Goal: Information Seeking & Learning: Find specific fact

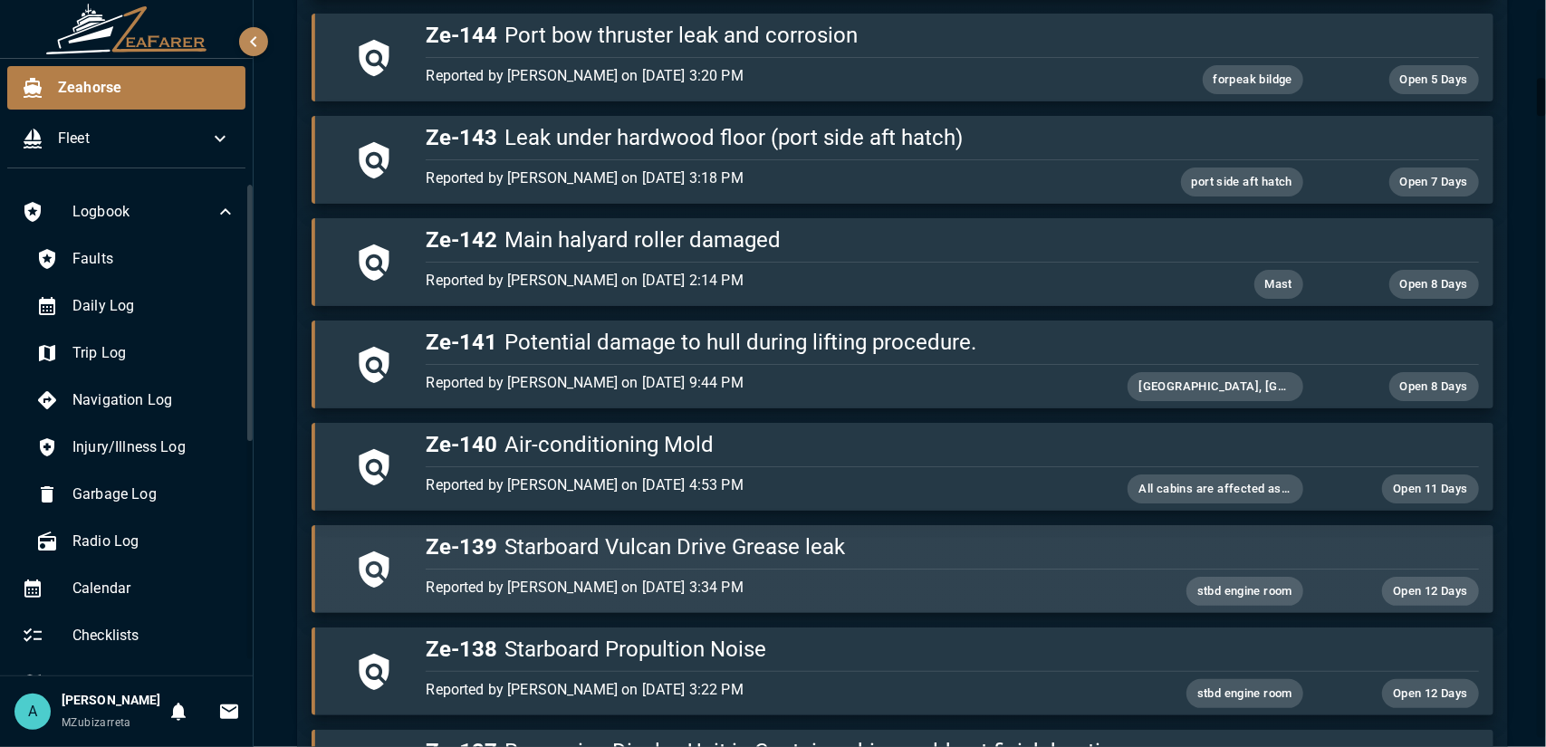
scroll to position [1347, 0]
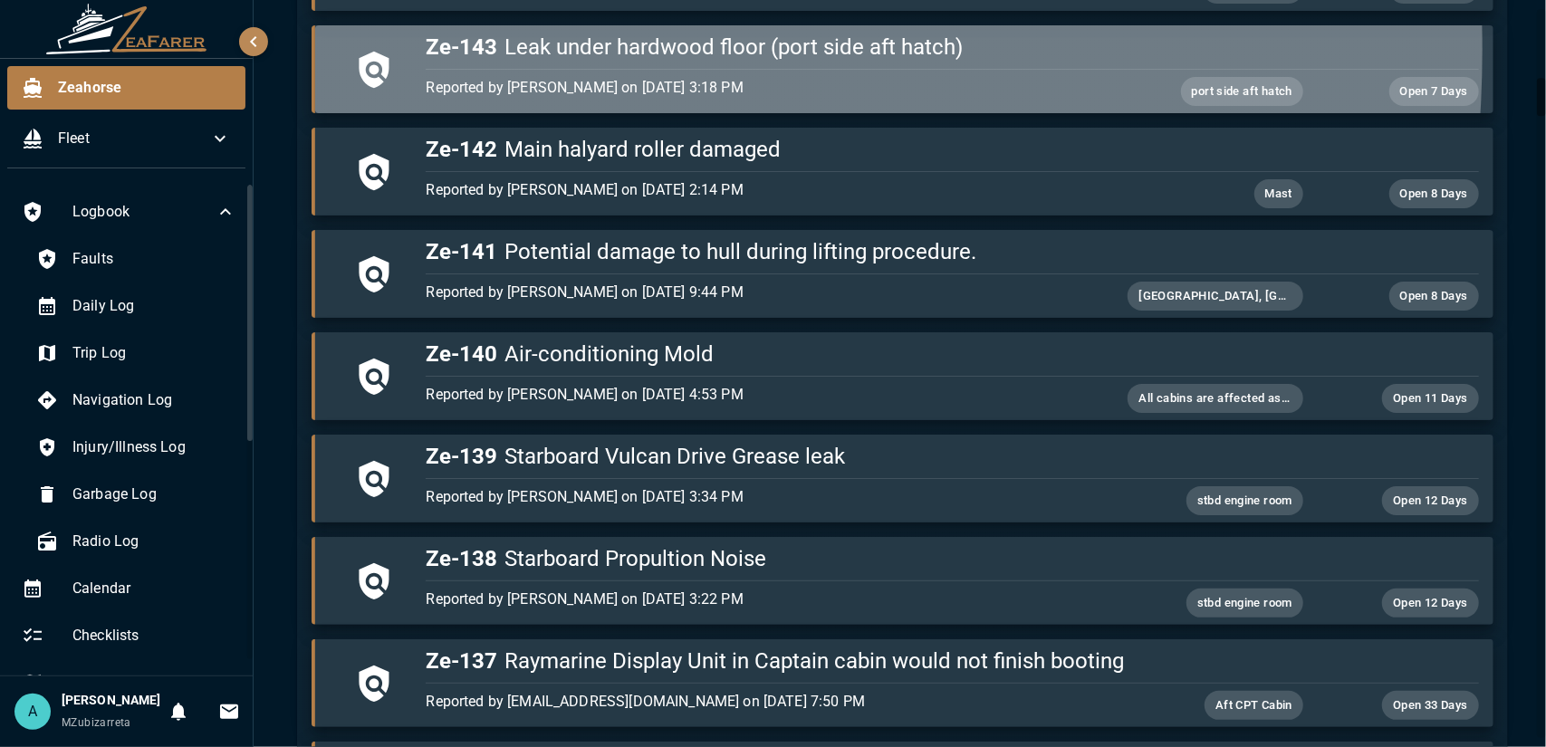
drag, startPoint x: 440, startPoint y: 46, endPoint x: 1085, endPoint y: 74, distance: 645.3
click at [1085, 74] on div "Ze-143 Leak under hardwood floor (port side aft hatch) Reported by [PERSON_NAME…" at bounding box center [947, 65] width 1059 height 81
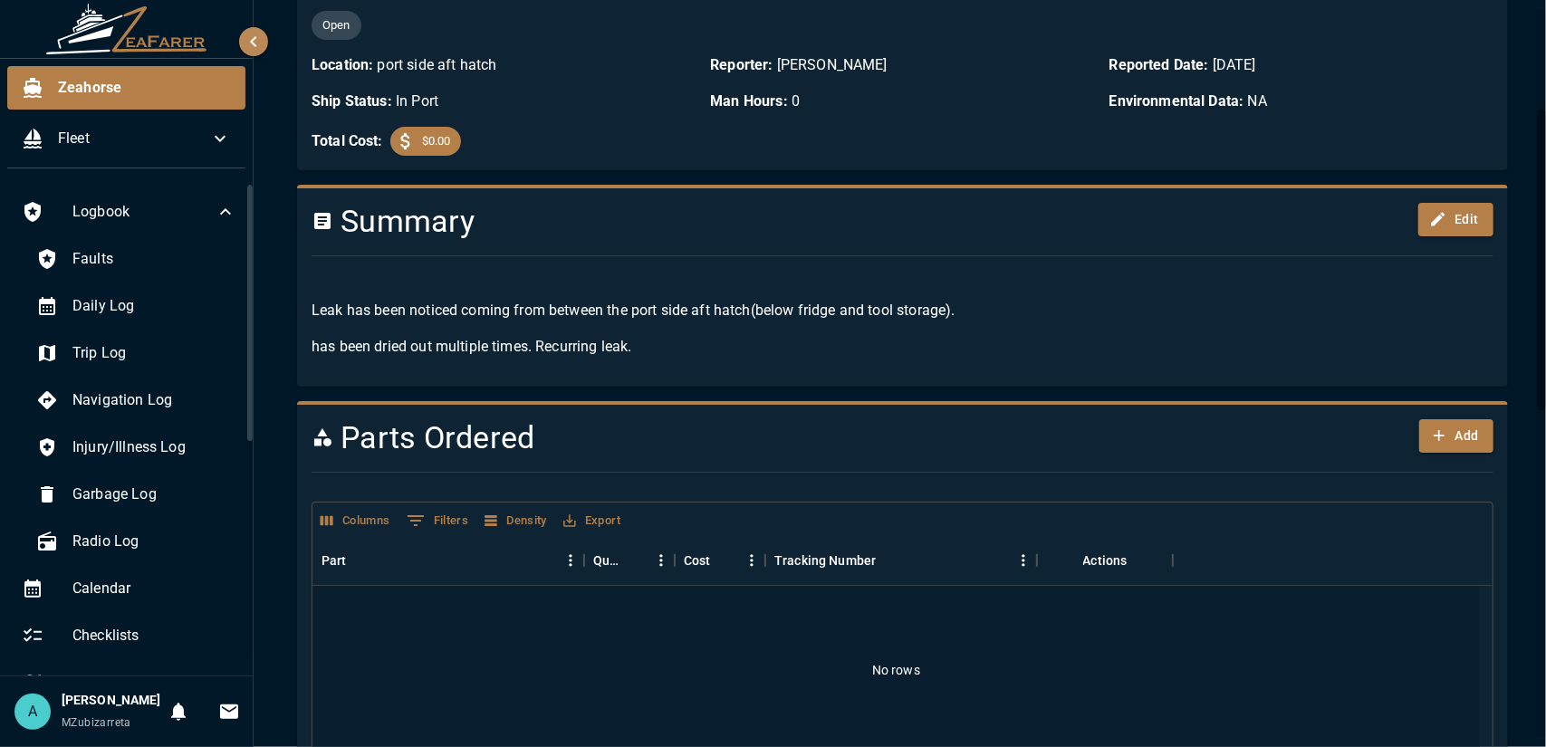
scroll to position [159, 0]
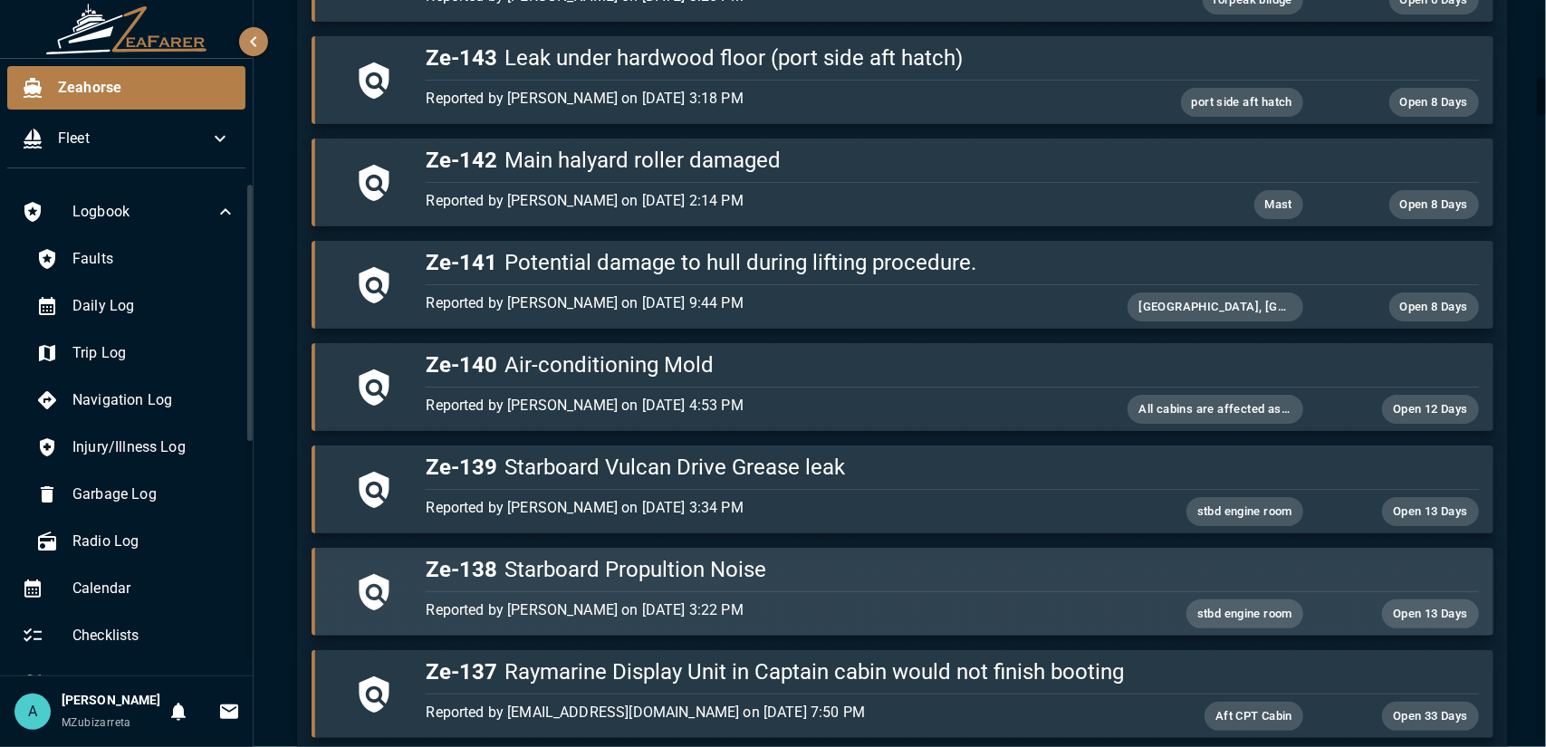
scroll to position [1427, 0]
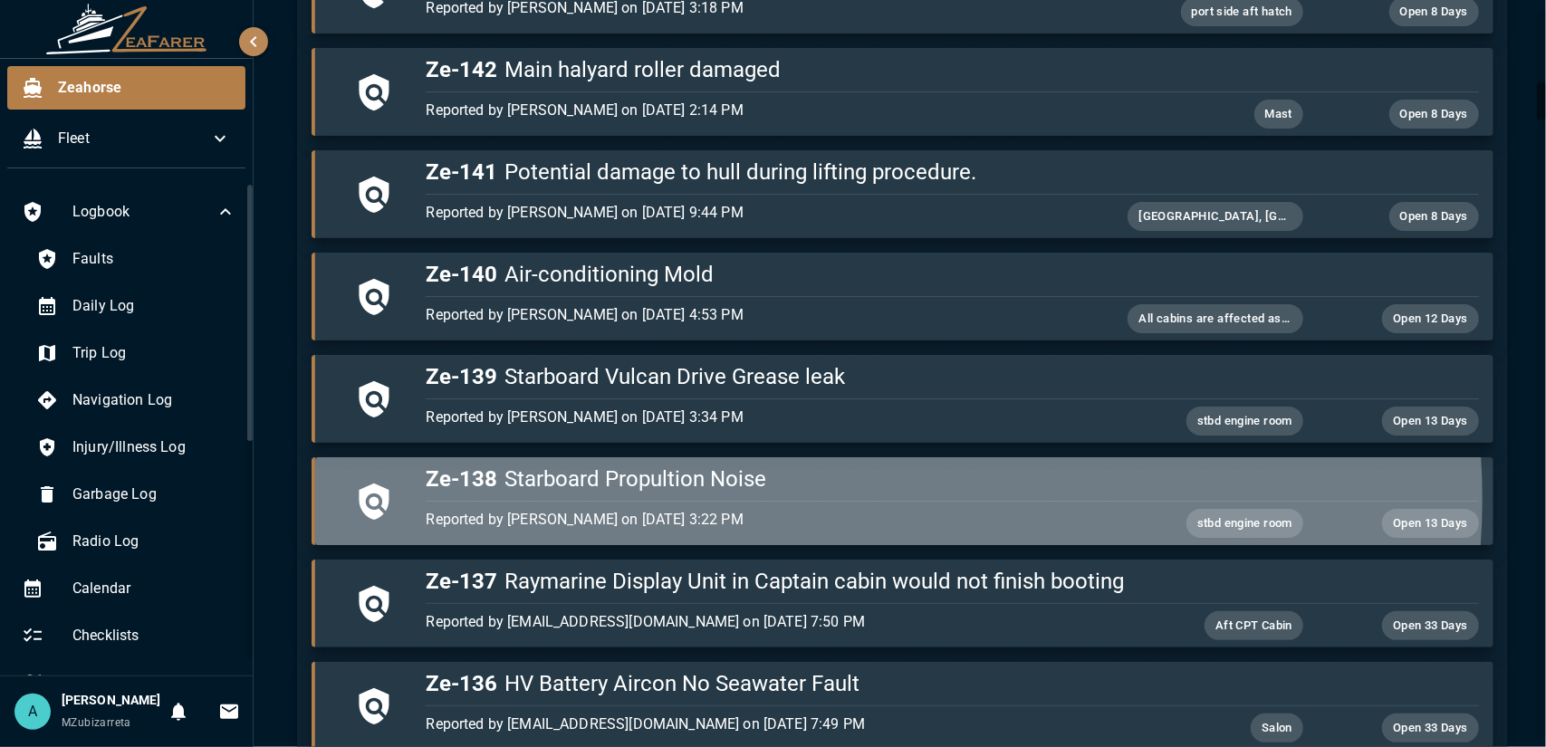
click at [850, 493] on div "button" at bounding box center [947, 497] width 1059 height 8
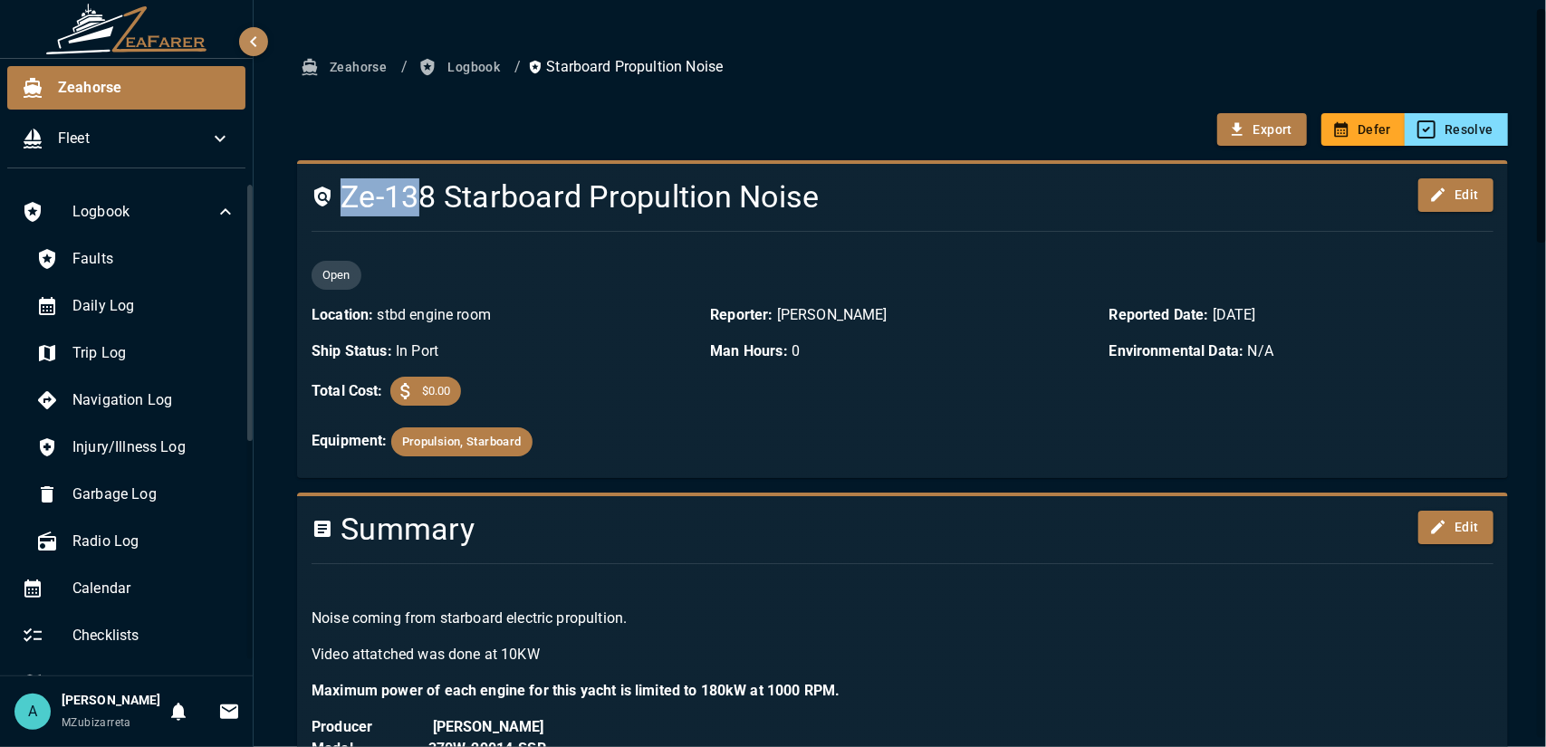
drag, startPoint x: 344, startPoint y: 202, endPoint x: 474, endPoint y: 198, distance: 130.4
click at [447, 199] on h4 "Ze-138 Starboard Propultion Noise" at bounding box center [802, 197] width 982 height 38
click at [566, 197] on h4 "Ze-138 Starboard Propultion Noise" at bounding box center [802, 197] width 982 height 38
drag, startPoint x: 756, startPoint y: 203, endPoint x: 561, endPoint y: 200, distance: 194.7
click at [737, 200] on h4 "Ze-138 Starboard Propultion Noise" at bounding box center [802, 197] width 982 height 38
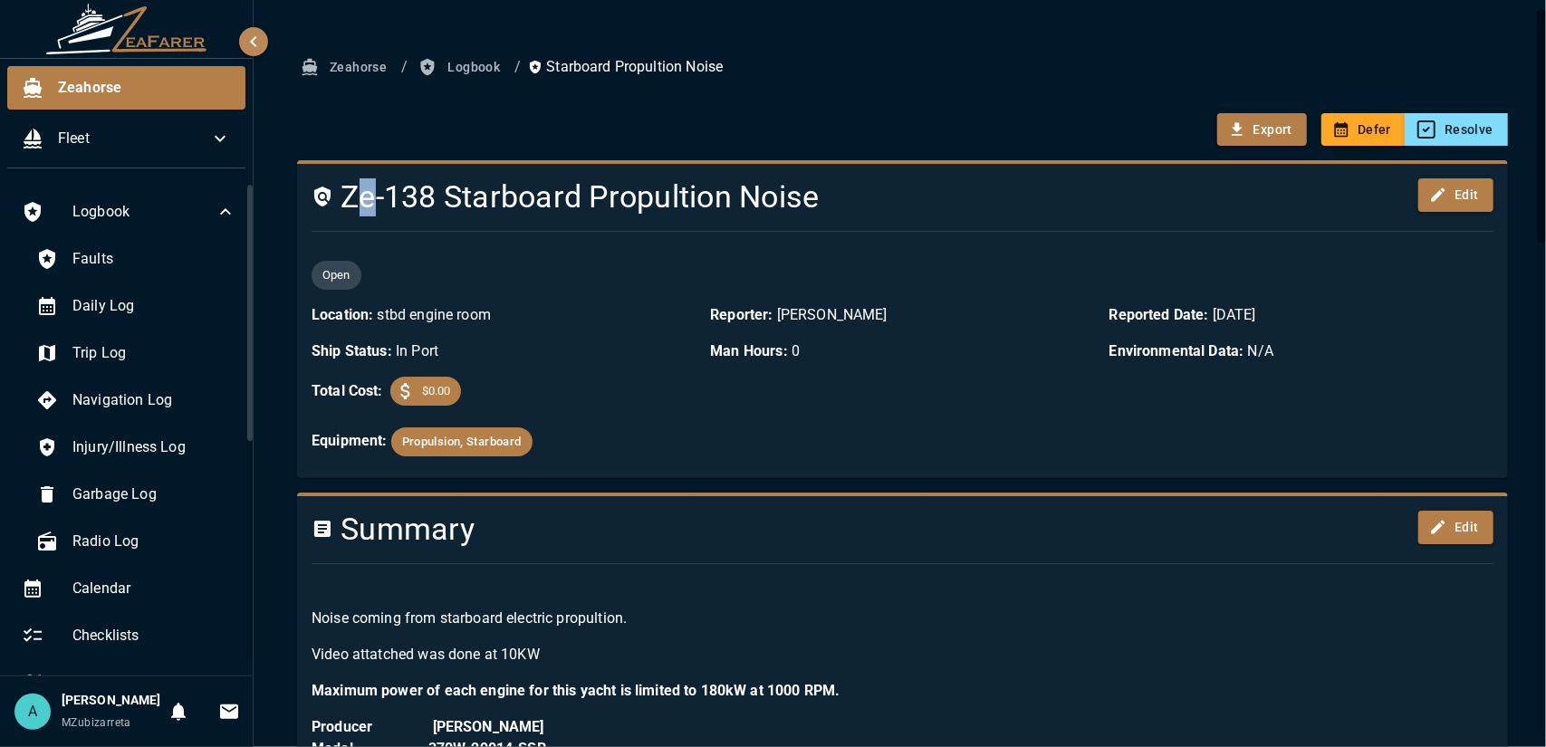
drag, startPoint x: 353, startPoint y: 196, endPoint x: 370, endPoint y: 200, distance: 17.6
click at [373, 200] on h4 "Ze-138 Starboard Propultion Noise" at bounding box center [802, 197] width 982 height 38
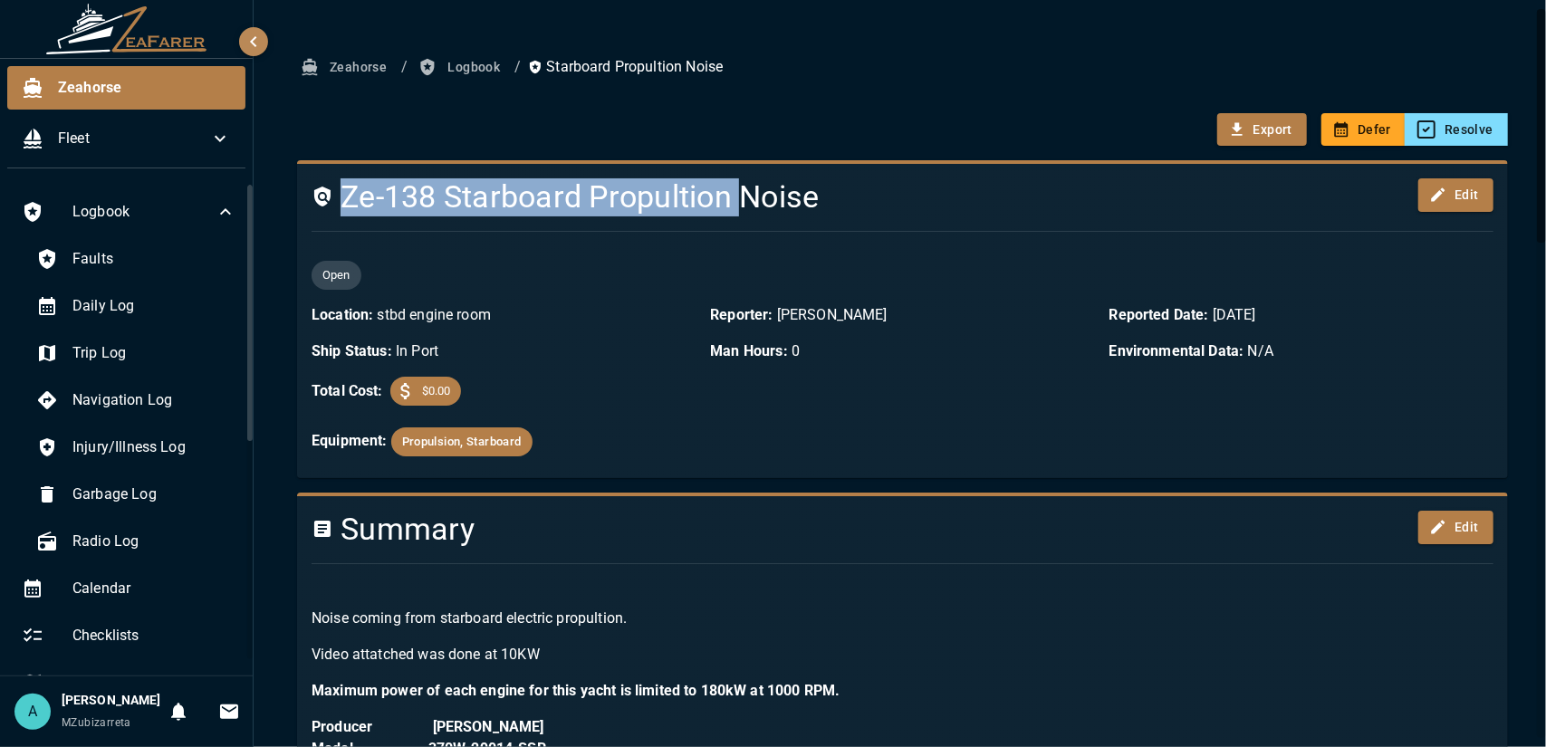
drag, startPoint x: 346, startPoint y: 200, endPoint x: 761, endPoint y: 198, distance: 415.6
click at [753, 199] on h4 "Ze-138 Starboard Propultion Noise" at bounding box center [802, 197] width 982 height 38
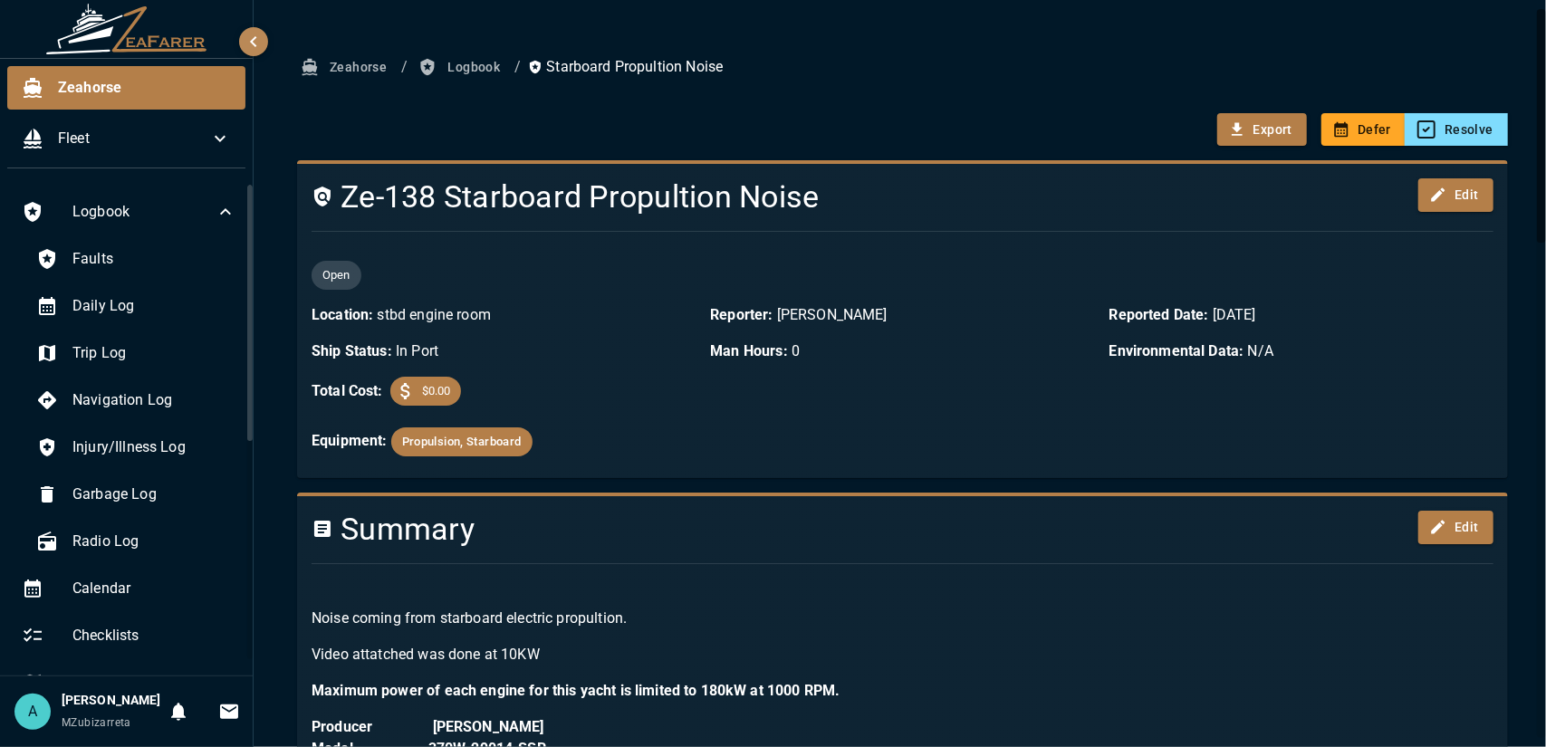
click at [822, 206] on h4 "Ze-138 Starboard Propultion Noise" at bounding box center [802, 197] width 982 height 38
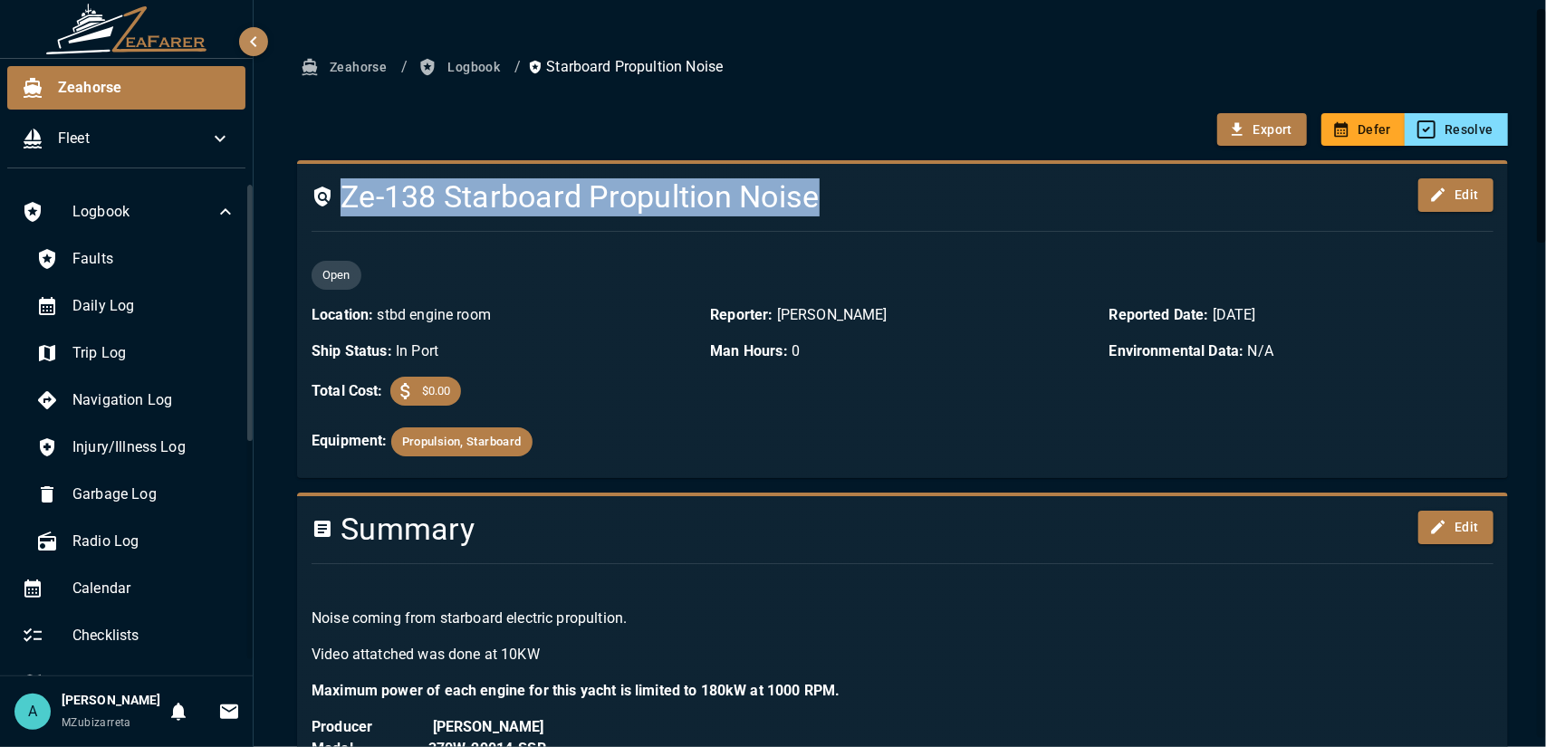
drag, startPoint x: 823, startPoint y: 206, endPoint x: 340, endPoint y: 212, distance: 482.6
click at [340, 212] on h4 "Ze-138 Starboard Propultion Noise" at bounding box center [802, 197] width 982 height 38
copy h4 "Ze-138 Starboard Propultion Noise"
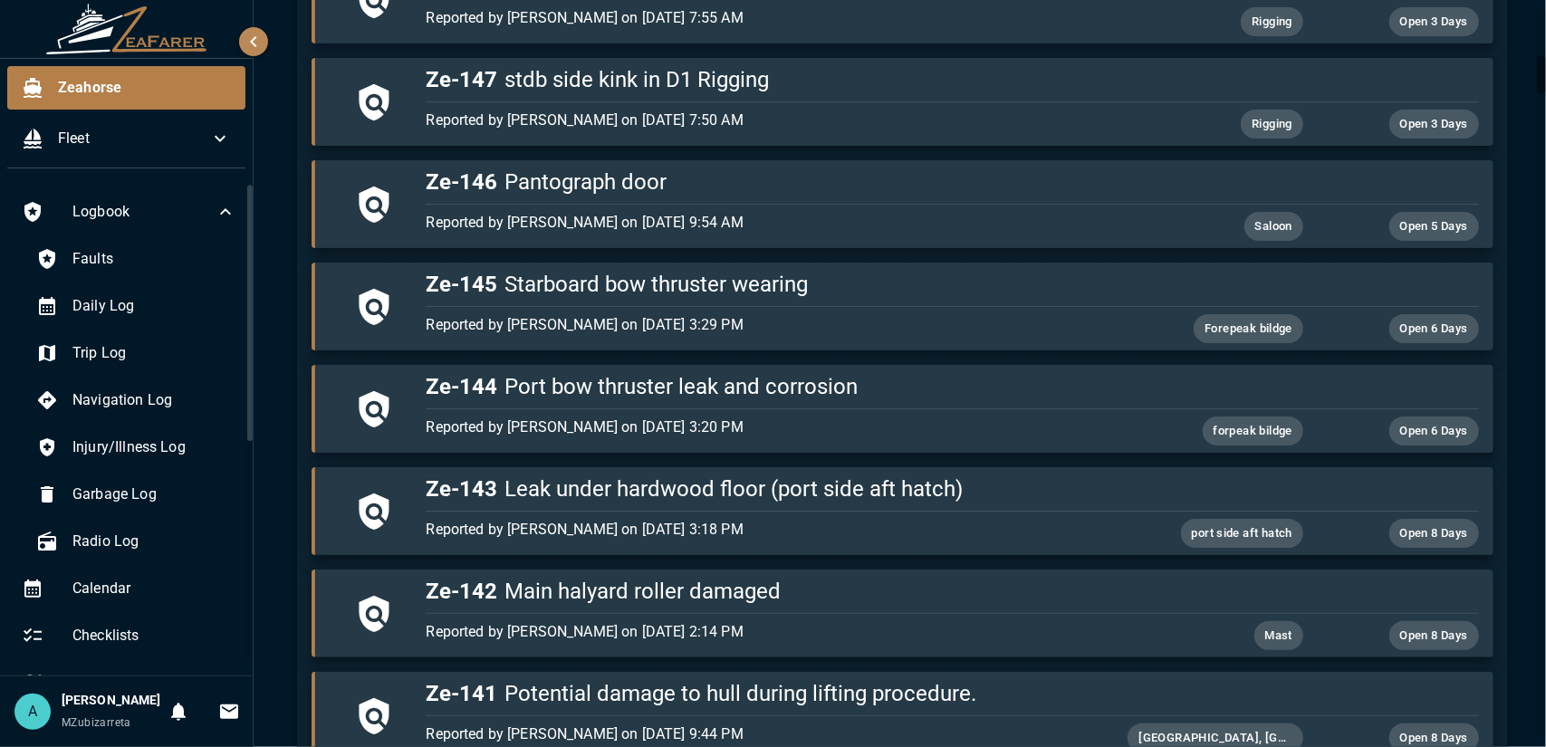
scroll to position [1177, 0]
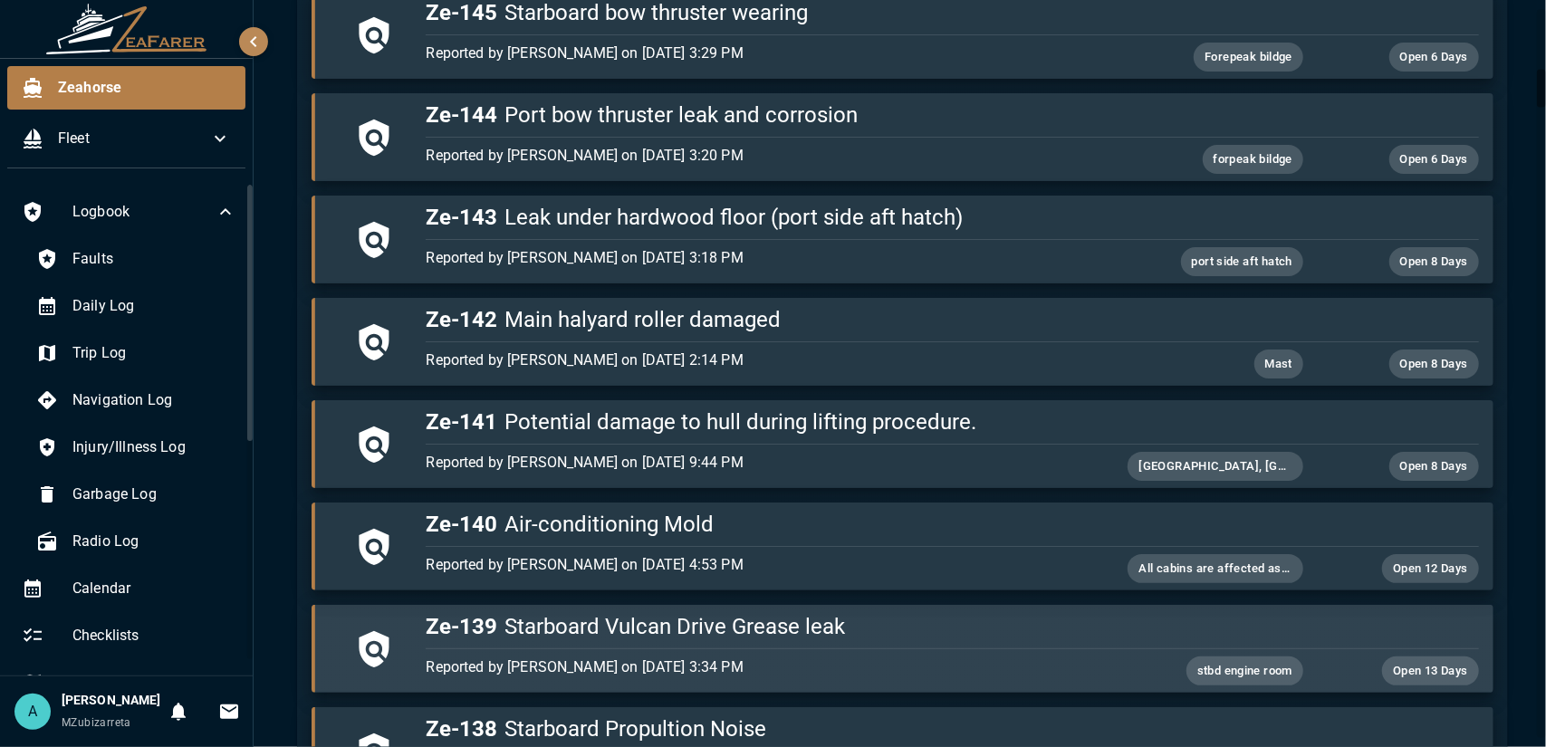
click at [700, 656] on p "Reported by [PERSON_NAME] on [DATE] 3:34 PM" at bounding box center [777, 667] width 702 height 22
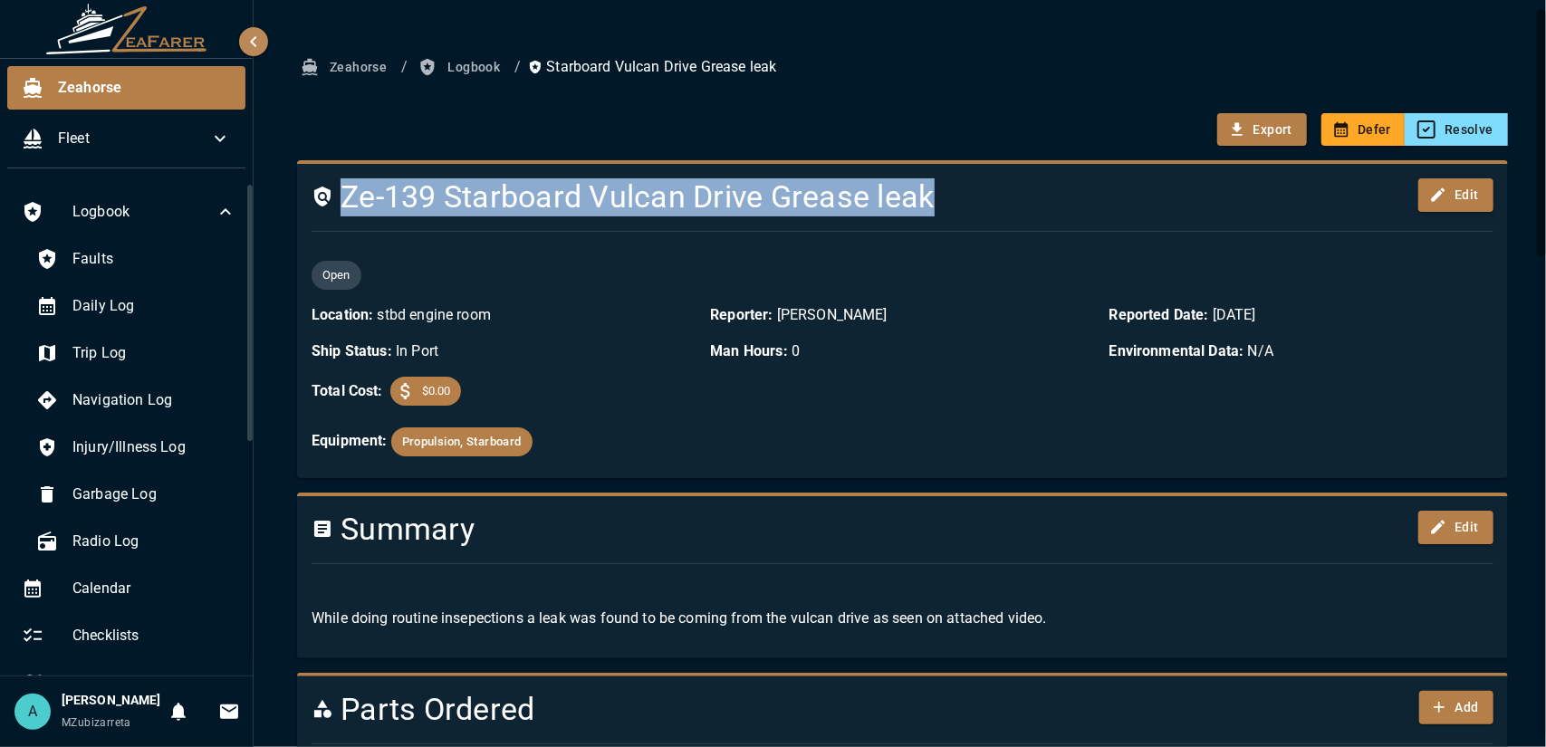
drag, startPoint x: 345, startPoint y: 198, endPoint x: 932, endPoint y: 191, distance: 586.8
click at [932, 189] on h4 "Ze-139 Starboard Vulcan Drive Grease leak" at bounding box center [802, 197] width 982 height 38
copy h4 "Ze-139 Starboard Vulcan Drive Grease leak"
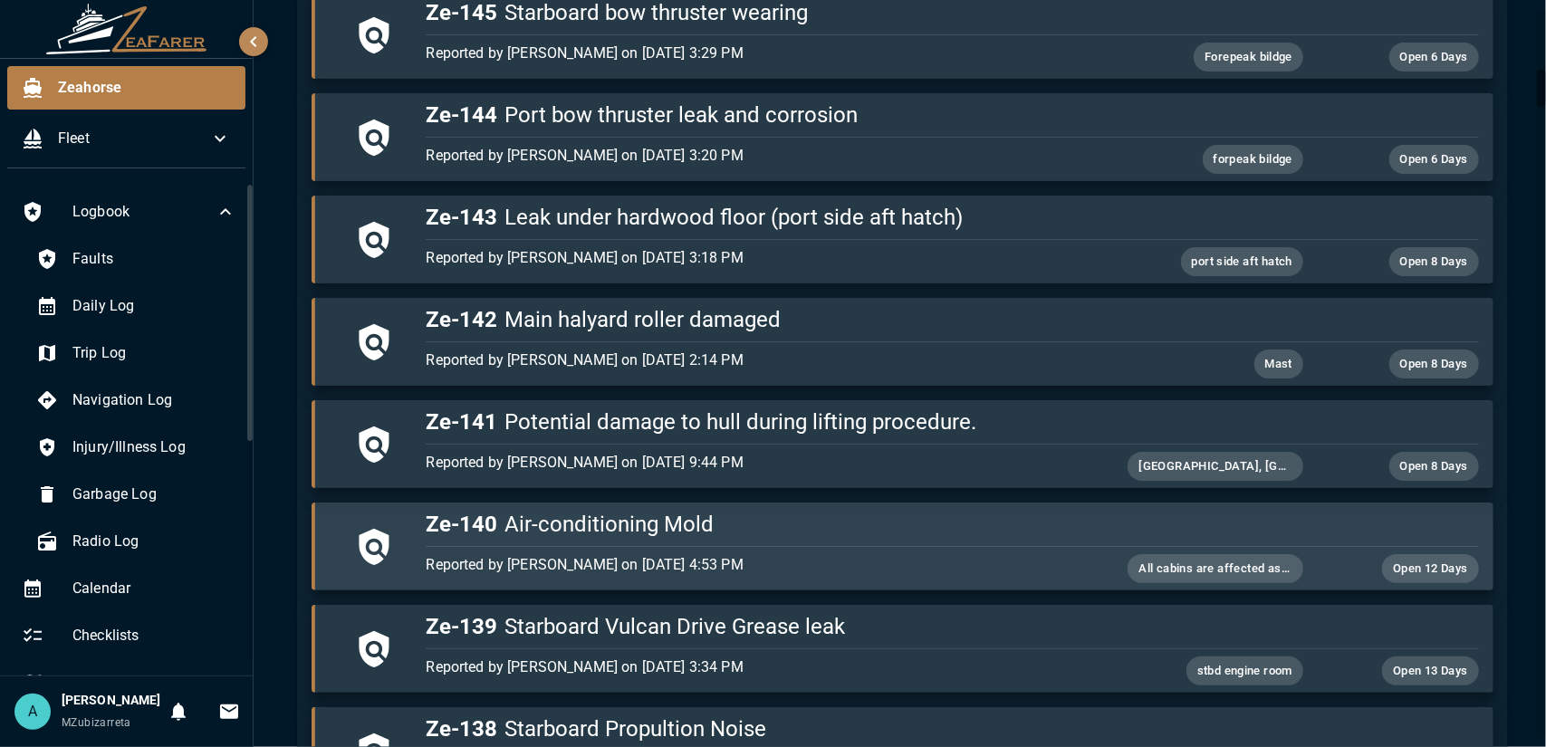
click at [744, 554] on p "Reported by [PERSON_NAME] on [DATE] 4:53 PM" at bounding box center [777, 565] width 702 height 22
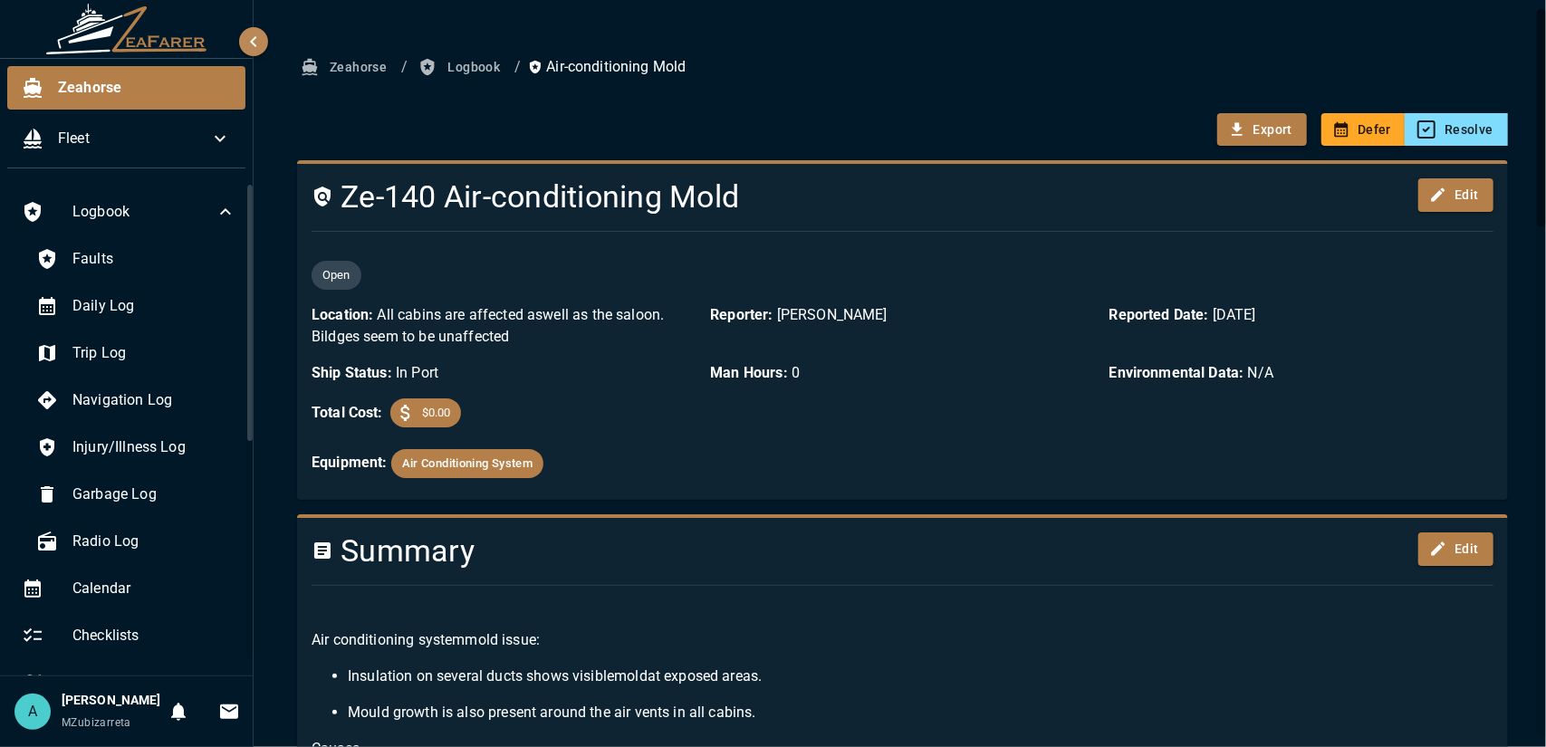
click at [359, 199] on h4 "Ze-140 Air-conditioning Mold" at bounding box center [802, 197] width 982 height 38
drag, startPoint x: 352, startPoint y: 199, endPoint x: 415, endPoint y: 196, distance: 62.6
click at [485, 194] on h4 "Ze-140 Air-conditioning Mold" at bounding box center [802, 197] width 982 height 38
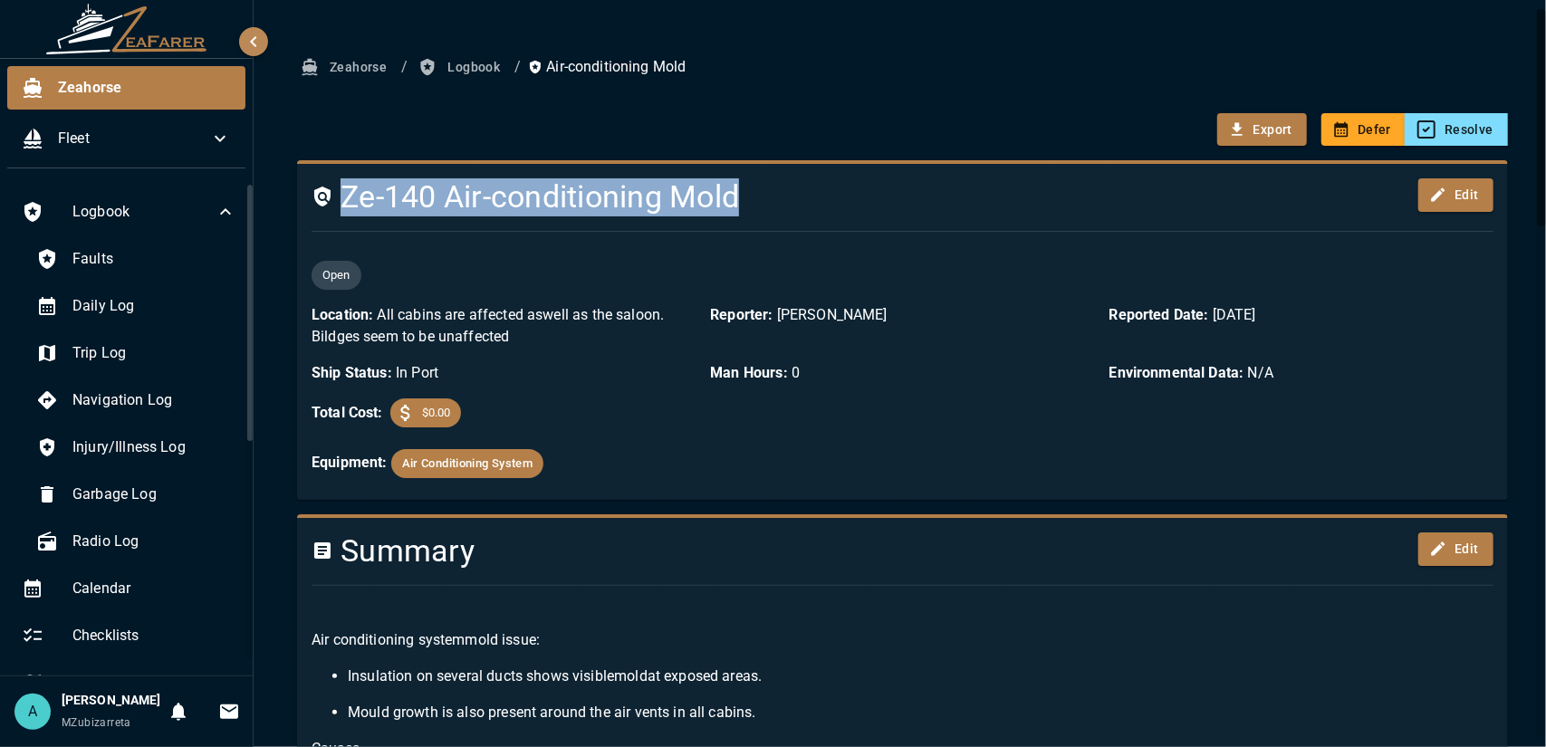
drag, startPoint x: 344, startPoint y: 198, endPoint x: 742, endPoint y: 183, distance: 398.7
click at [742, 183] on h4 "Ze-140 Air-conditioning Mold" at bounding box center [802, 197] width 982 height 38
click at [743, 183] on h4 "Ze-140 Air-conditioning Mold" at bounding box center [802, 197] width 982 height 38
drag, startPoint x: 342, startPoint y: 196, endPoint x: 744, endPoint y: 189, distance: 402.1
click at [744, 189] on h4 "Ze-140 Air-conditioning Mold" at bounding box center [802, 197] width 982 height 38
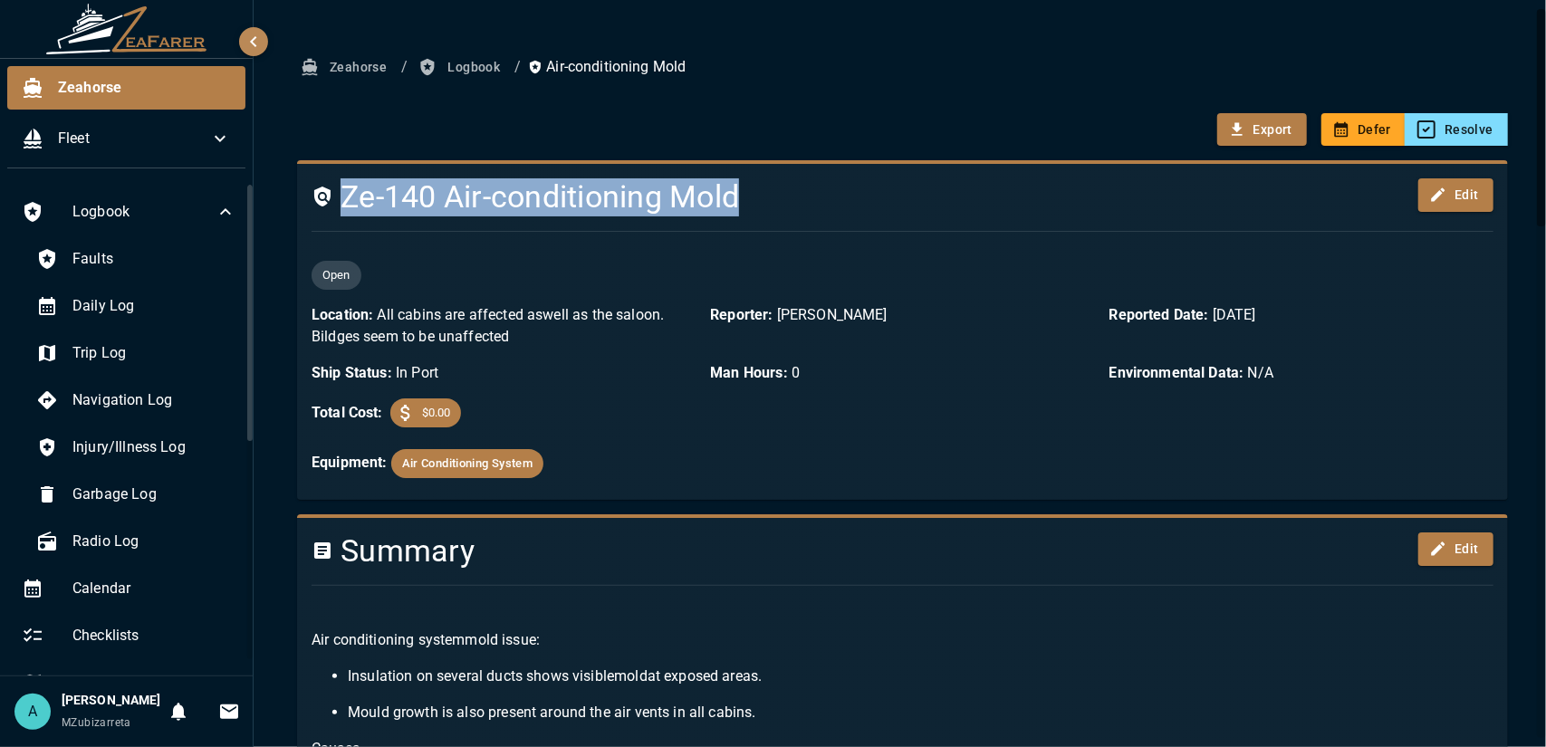
copy h4 "Ze-140 Air-conditioning Mold"
click at [261, 39] on icon "button" at bounding box center [254, 42] width 22 height 22
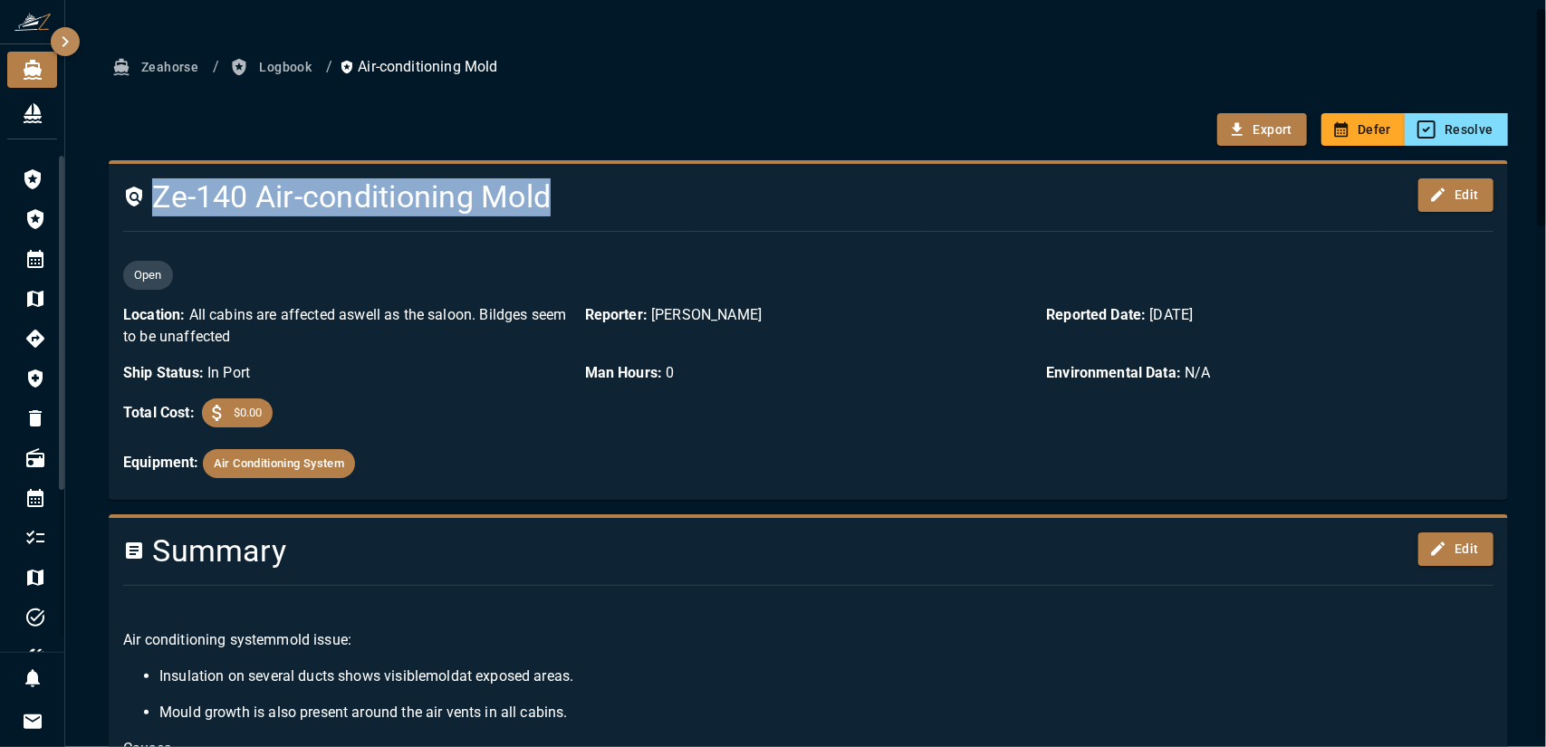
click at [63, 39] on icon "button" at bounding box center [65, 42] width 22 height 22
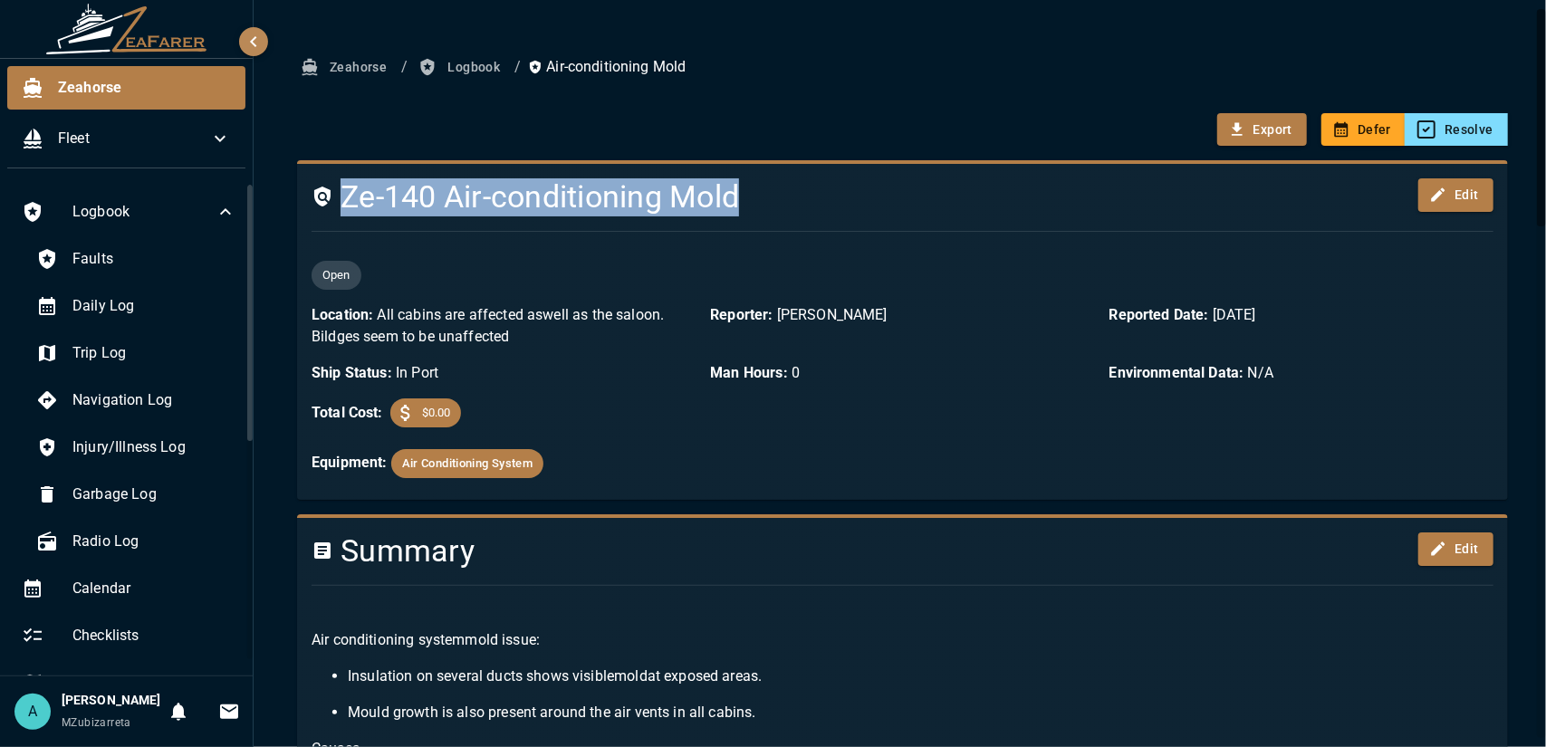
click at [483, 72] on button "Logbook" at bounding box center [461, 68] width 92 height 34
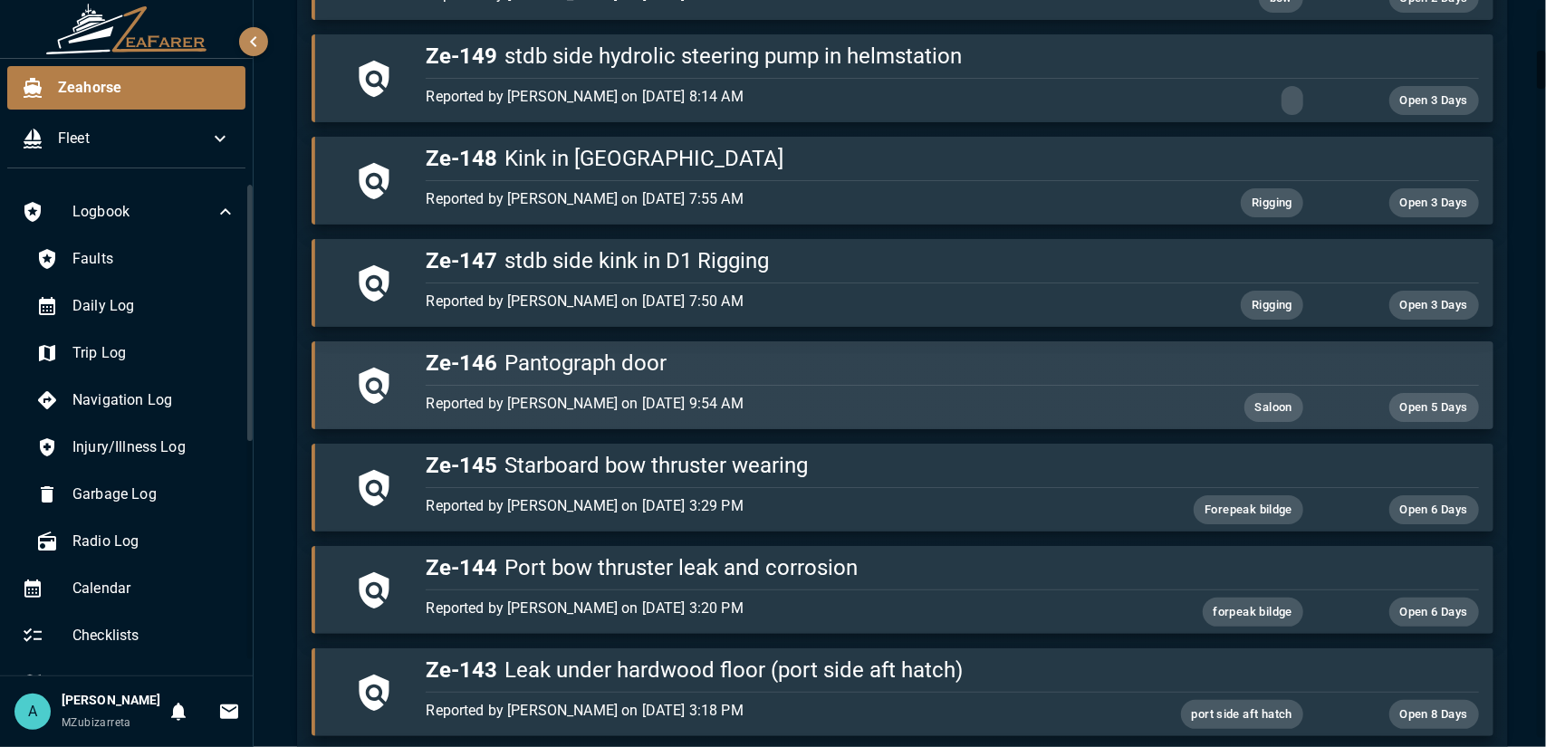
scroll to position [905, 0]
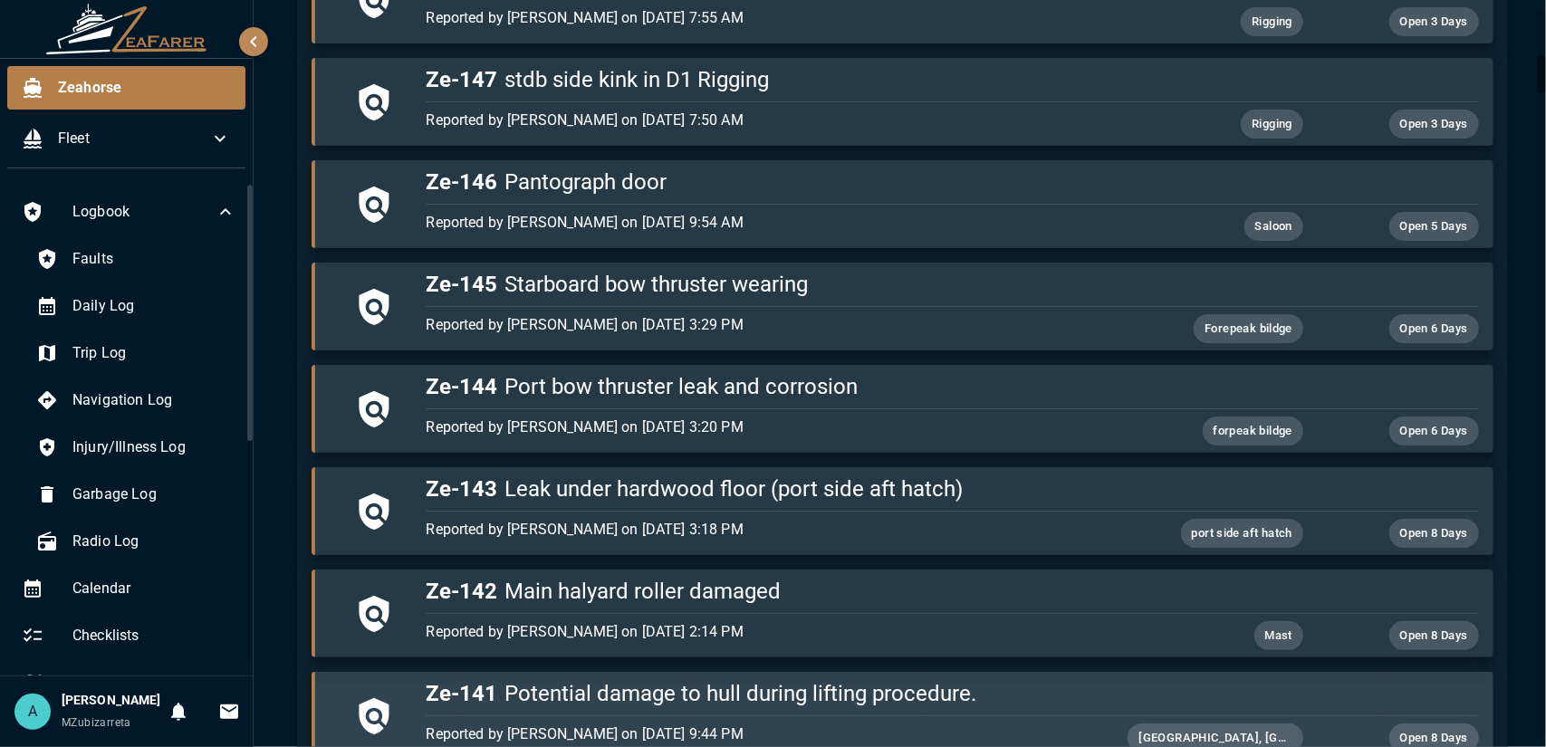
click at [654, 708] on div "button" at bounding box center [947, 712] width 1059 height 8
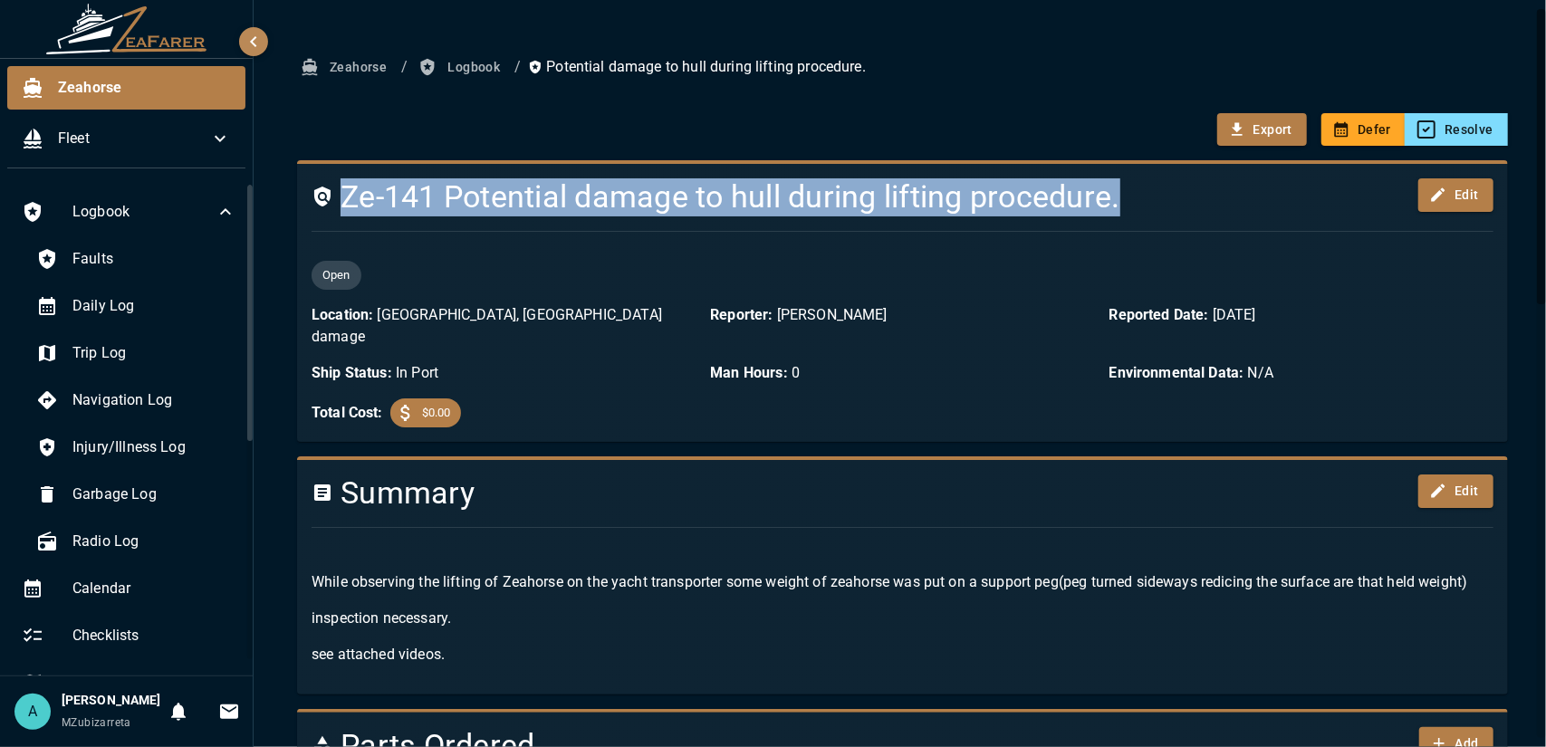
drag, startPoint x: 348, startPoint y: 197, endPoint x: 1119, endPoint y: 193, distance: 771.4
click at [1119, 193] on h4 "Ze-141 Potential damage to hull during lifting procedure." at bounding box center [802, 197] width 982 height 38
copy h4 "Ze-141 Potential damage to hull during lifting procedure."
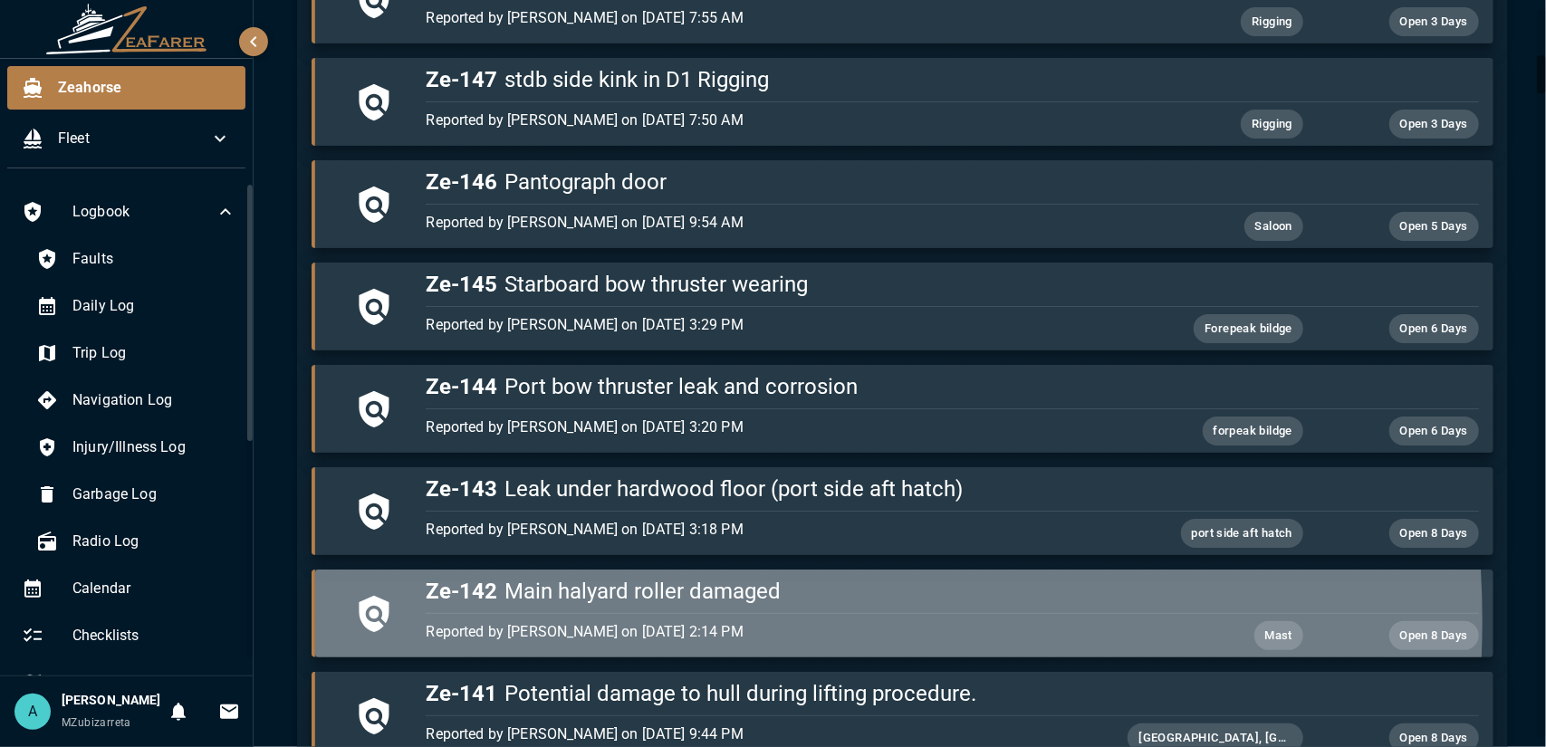
click at [647, 616] on div "Reported by [PERSON_NAME] on [DATE] 2:14 PM Mast Open 8 Days" at bounding box center [947, 632] width 1059 height 36
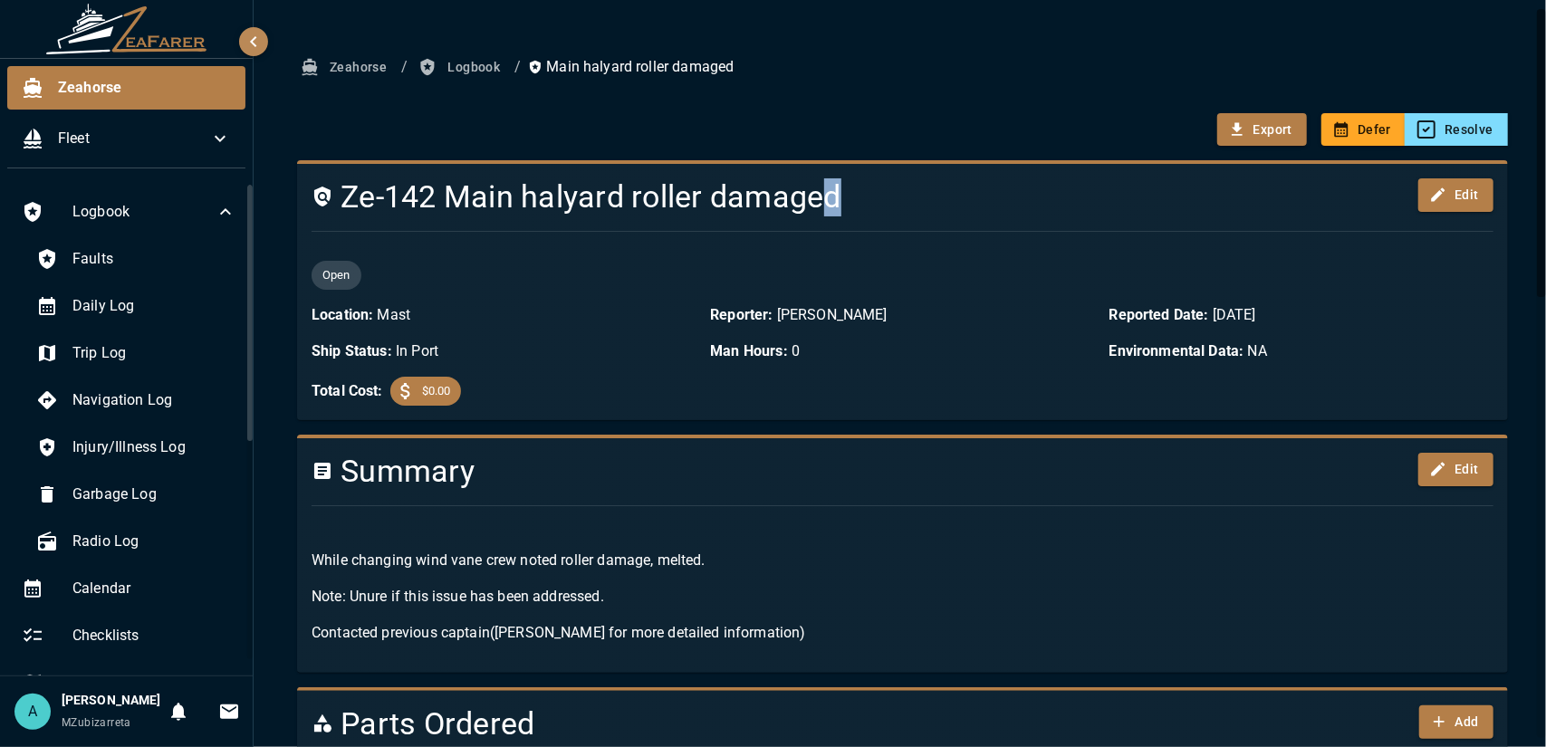
drag, startPoint x: 837, startPoint y: 194, endPoint x: 740, endPoint y: 197, distance: 96.9
click at [818, 196] on h4 "Ze-142 Main halyard roller damaged" at bounding box center [802, 197] width 982 height 38
click at [346, 200] on h4 "Ze-142 Main halyard roller damaged" at bounding box center [802, 197] width 982 height 38
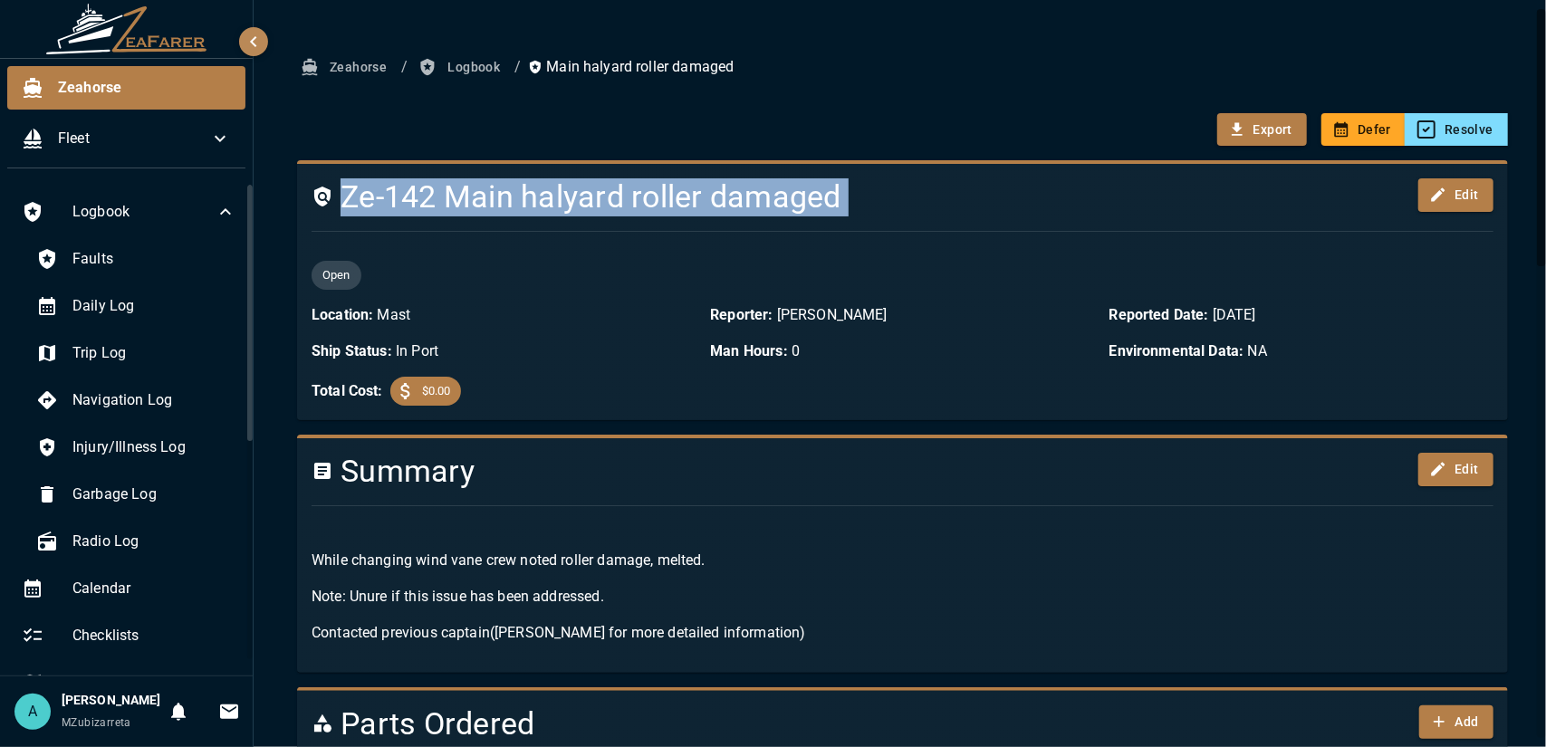
drag, startPoint x: 346, startPoint y: 200, endPoint x: 903, endPoint y: 213, distance: 557.0
click at [903, 213] on h4 "Ze-142 Main halyard roller damaged" at bounding box center [802, 197] width 982 height 38
copy div "Ze-142 Main halyard roller damaged Edit"
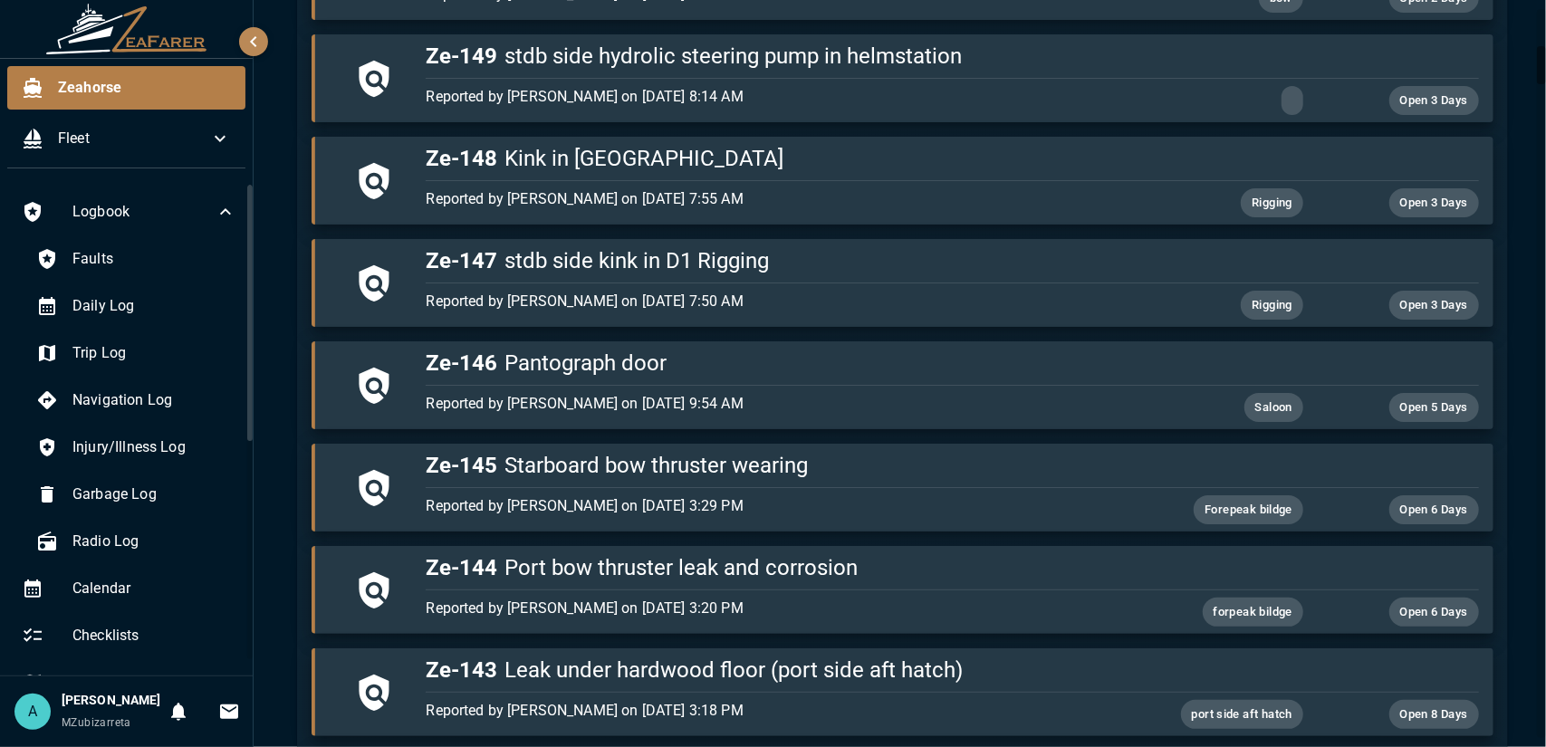
scroll to position [815, 0]
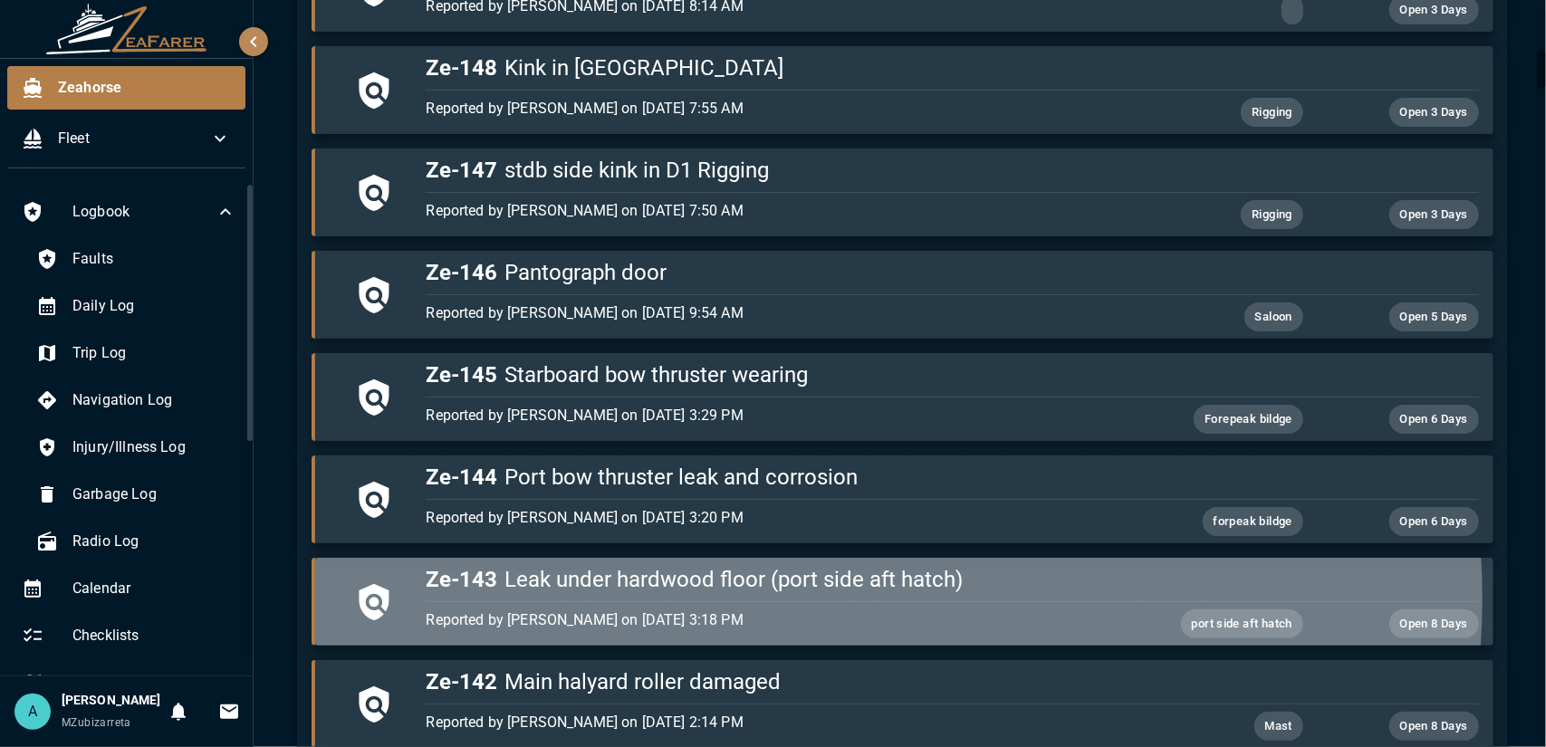
click at [811, 595] on div "button" at bounding box center [947, 598] width 1059 height 8
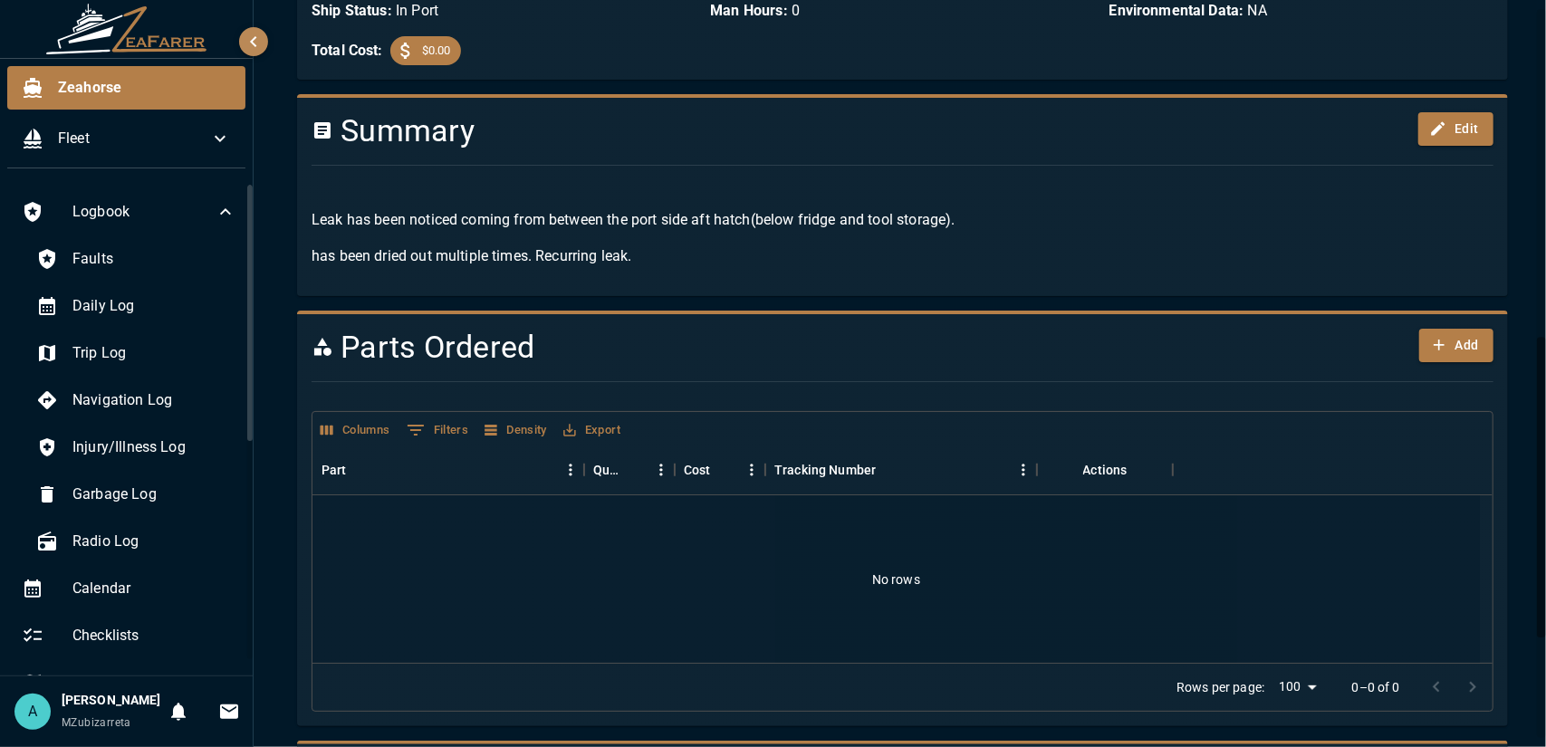
scroll to position [815, 0]
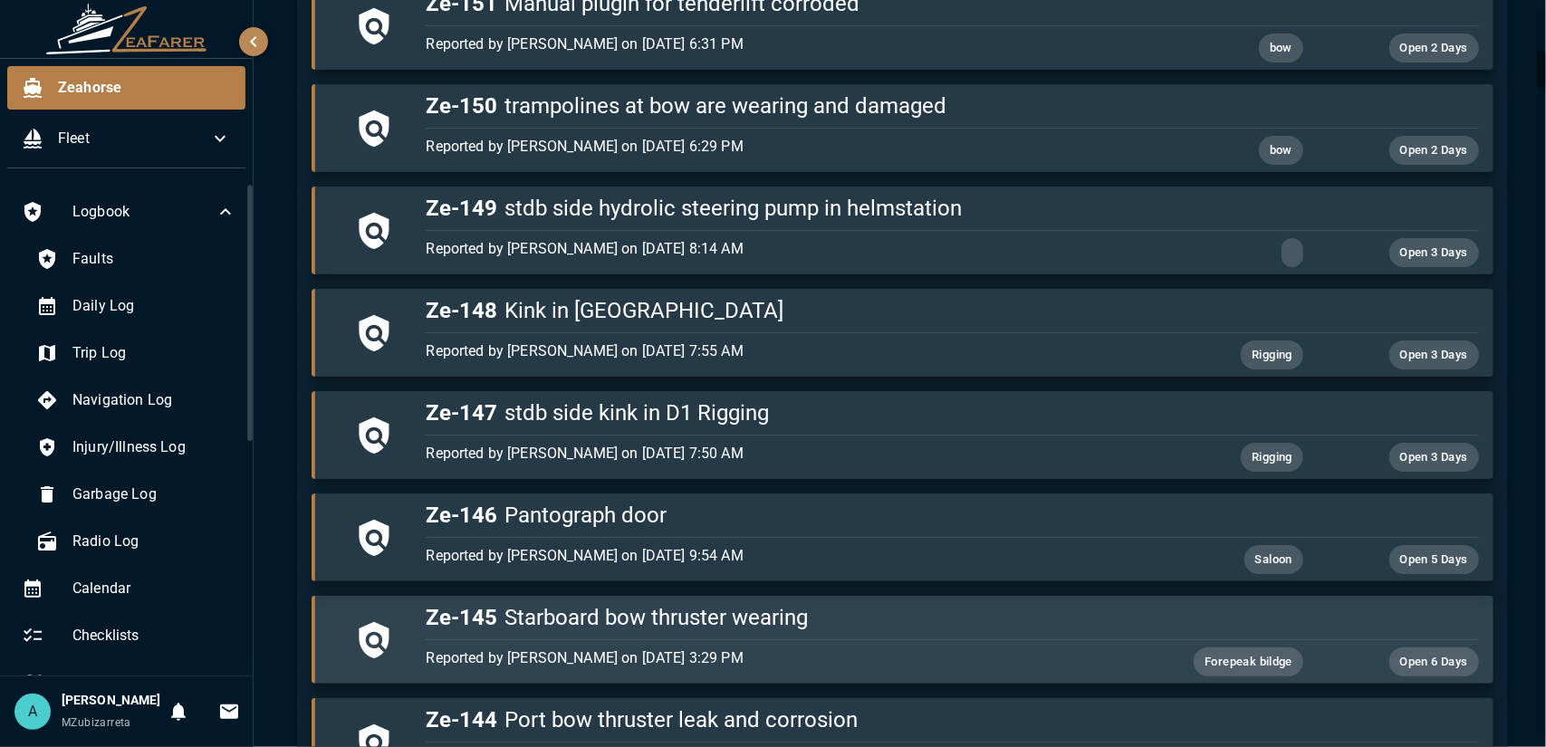
scroll to position [815, 0]
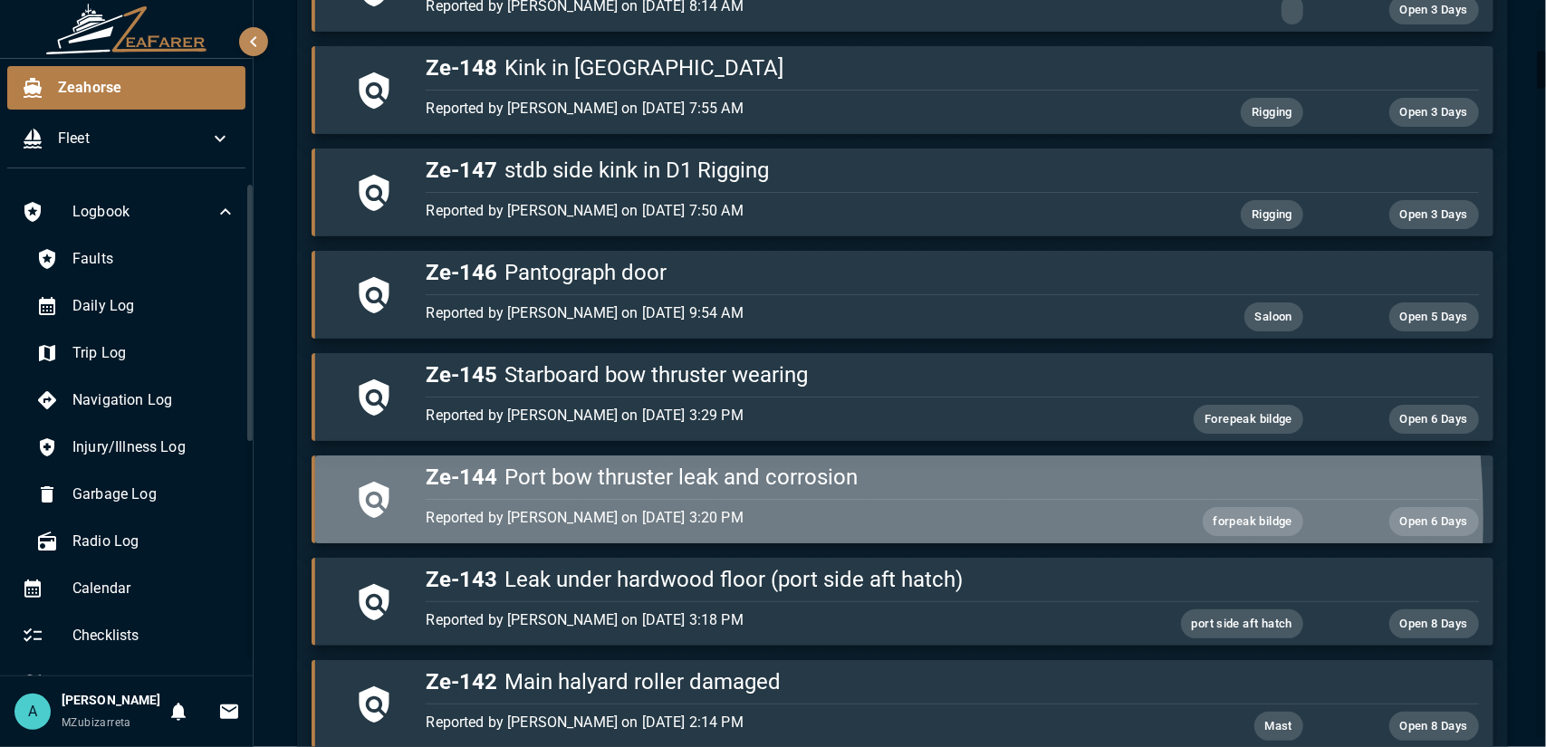
click at [770, 514] on p "Reported by [PERSON_NAME] on [DATE] 3:20 PM" at bounding box center [777, 518] width 702 height 22
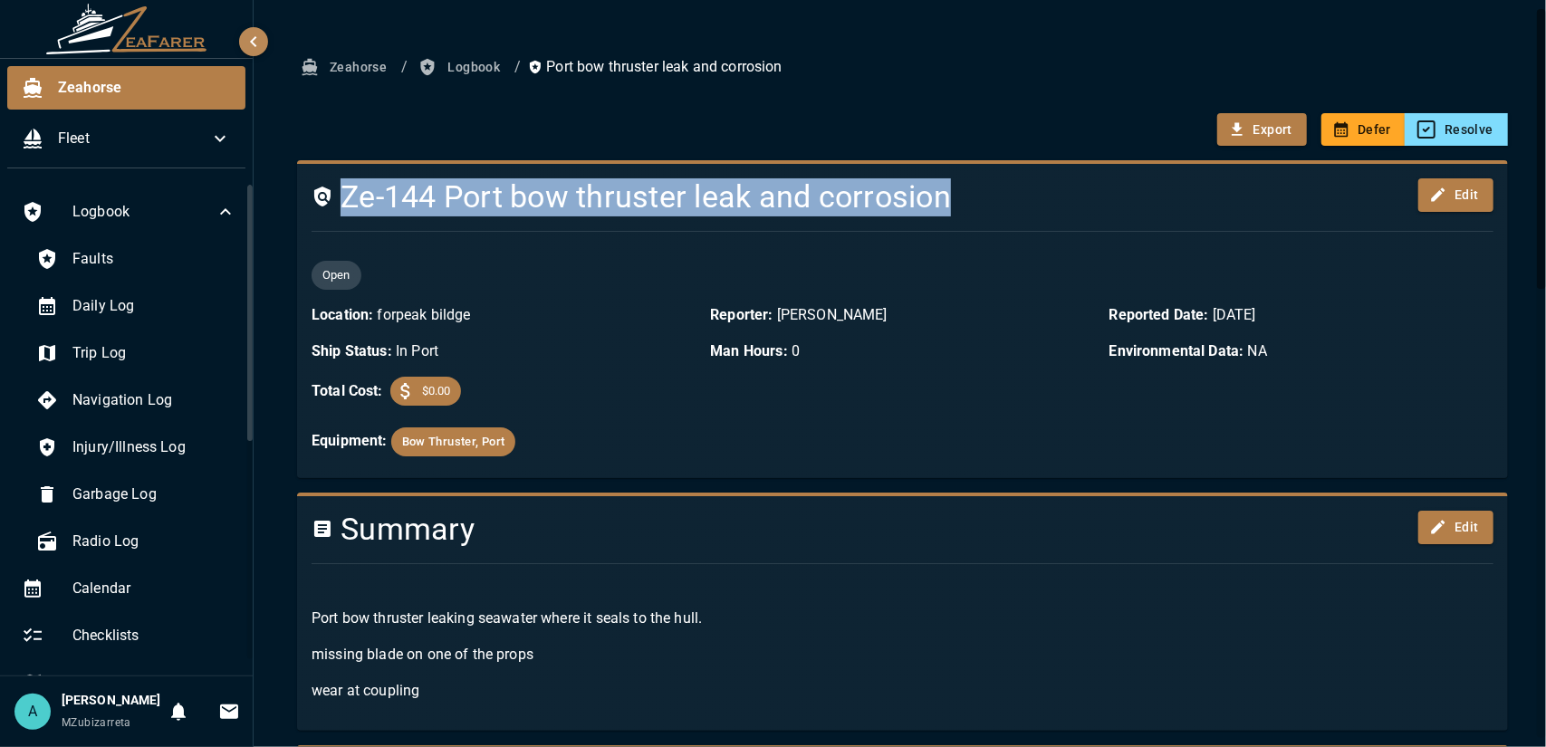
drag, startPoint x: 346, startPoint y: 199, endPoint x: 952, endPoint y: 196, distance: 605.7
click at [952, 196] on h4 "Ze-144 Port bow thruster leak and corrosion" at bounding box center [802, 197] width 982 height 38
copy h4 "Ze-144 Port bow thruster leak and corrosion"
